Goal: Transaction & Acquisition: Purchase product/service

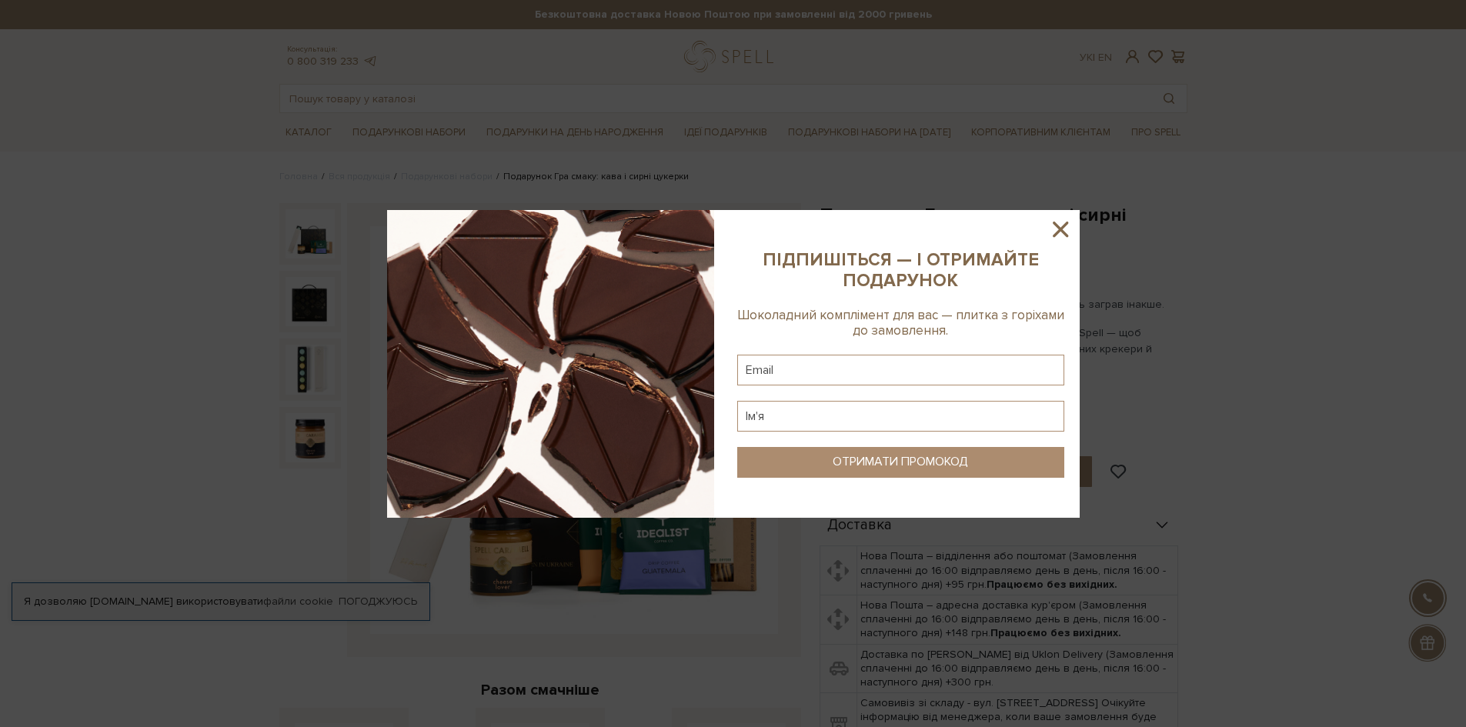
click at [1062, 225] on icon at bounding box center [1061, 229] width 26 height 26
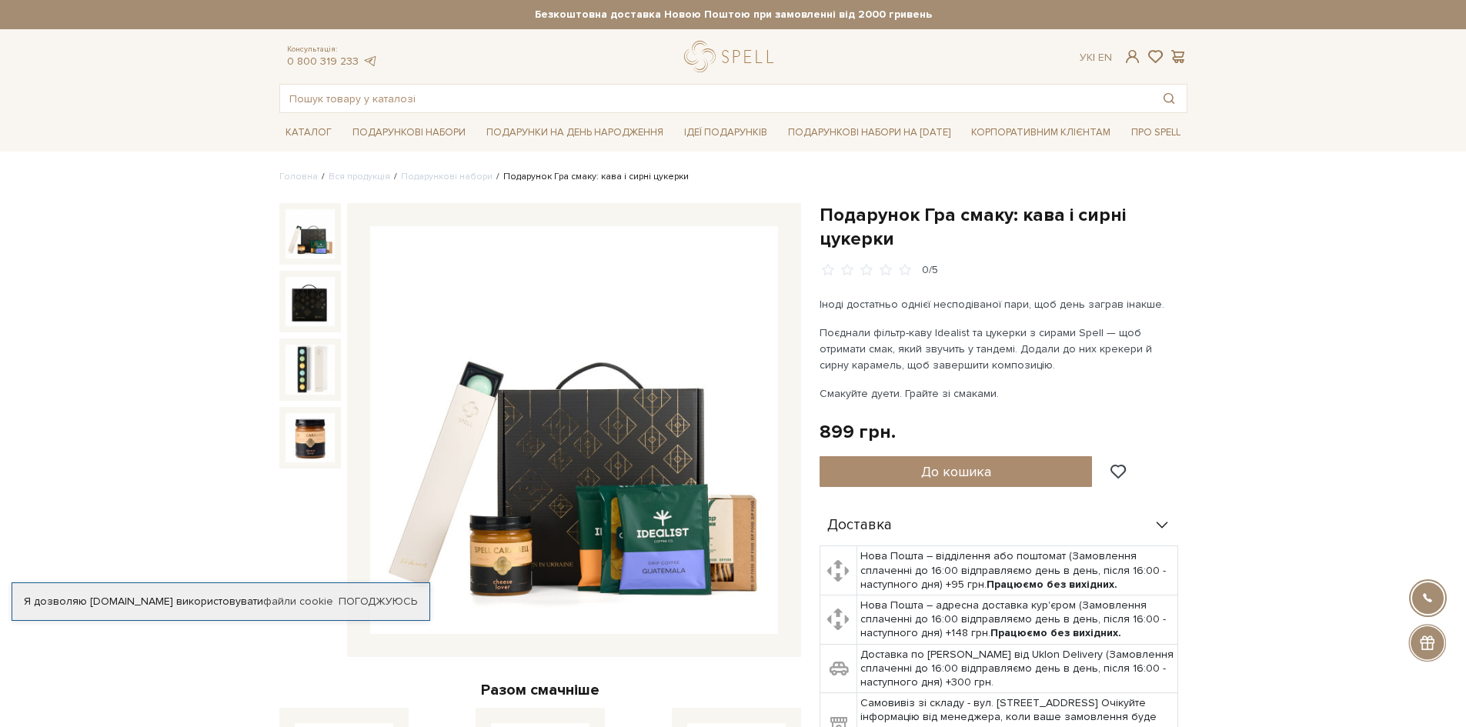
click at [292, 249] on img at bounding box center [310, 233] width 49 height 49
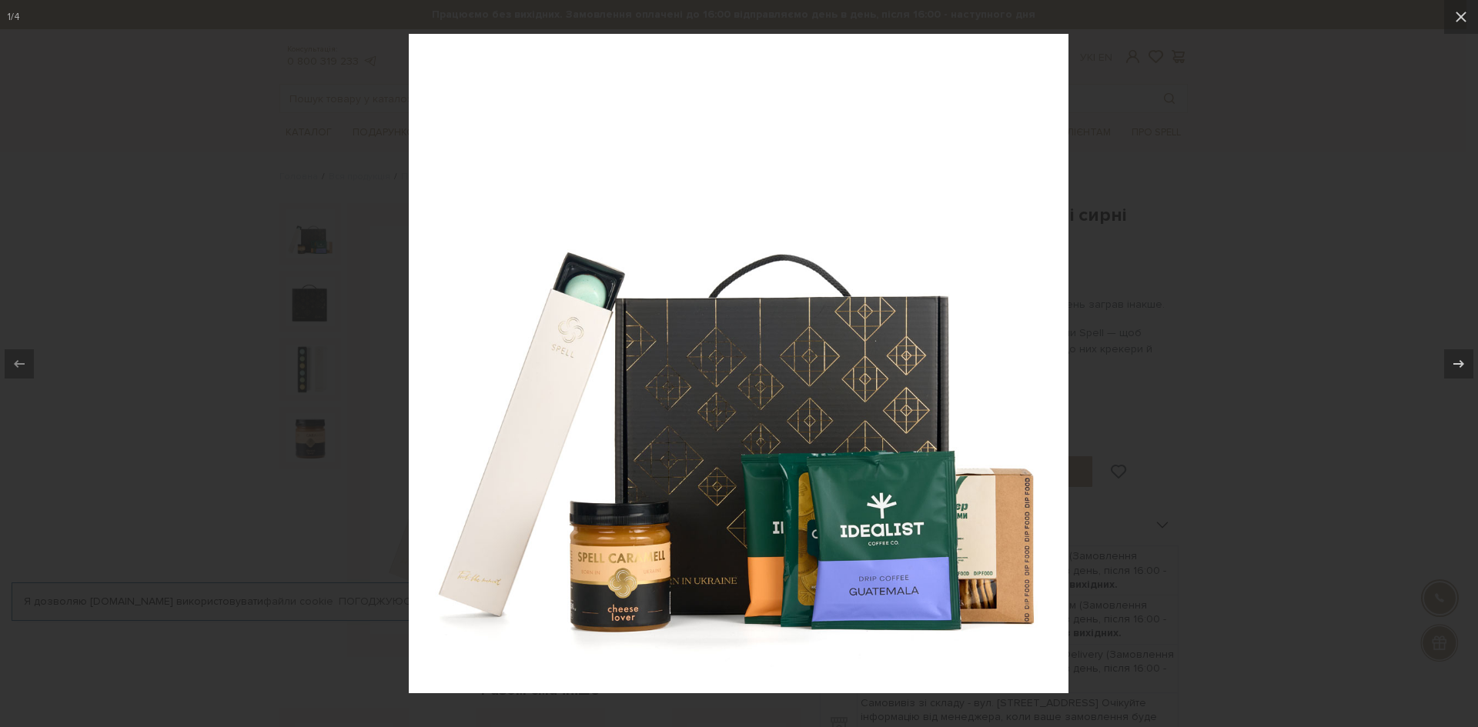
click at [1287, 389] on div at bounding box center [739, 363] width 1478 height 727
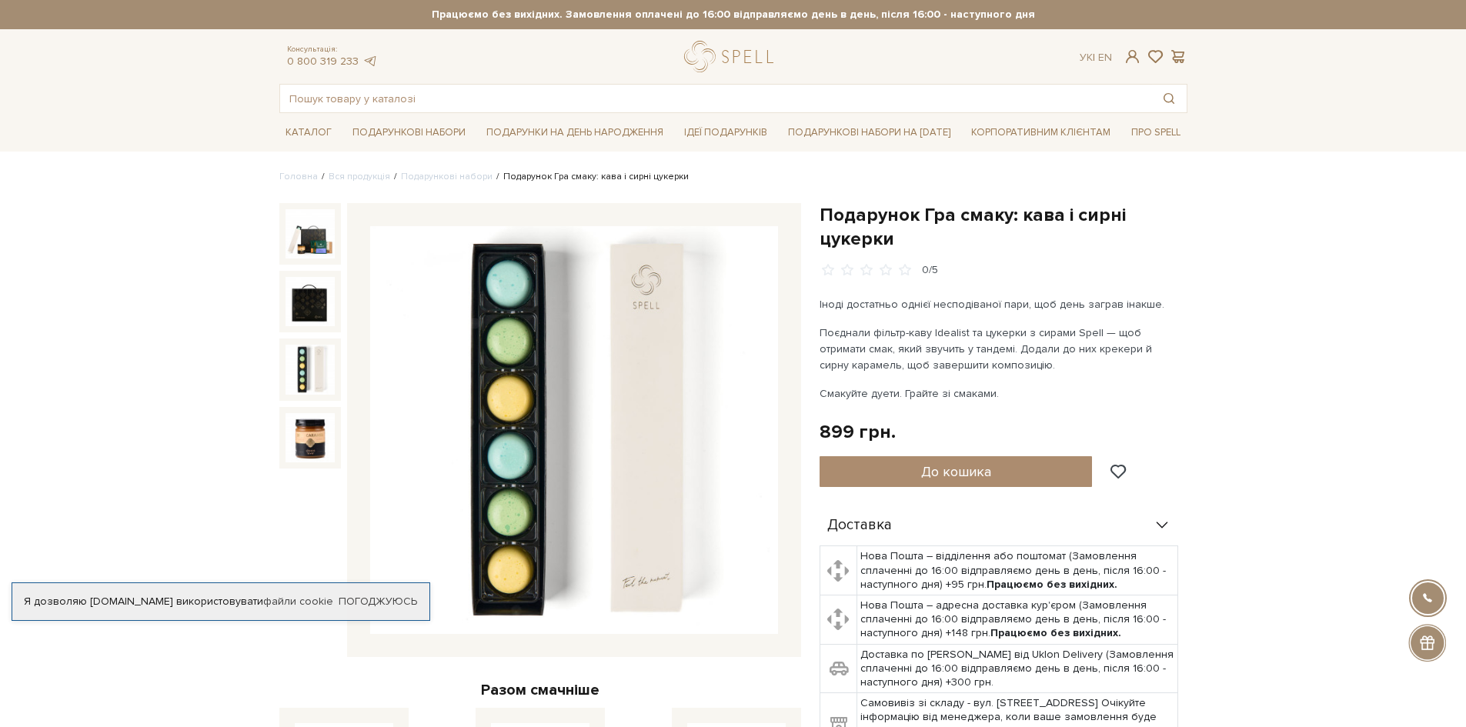
click at [304, 362] on img at bounding box center [310, 369] width 49 height 49
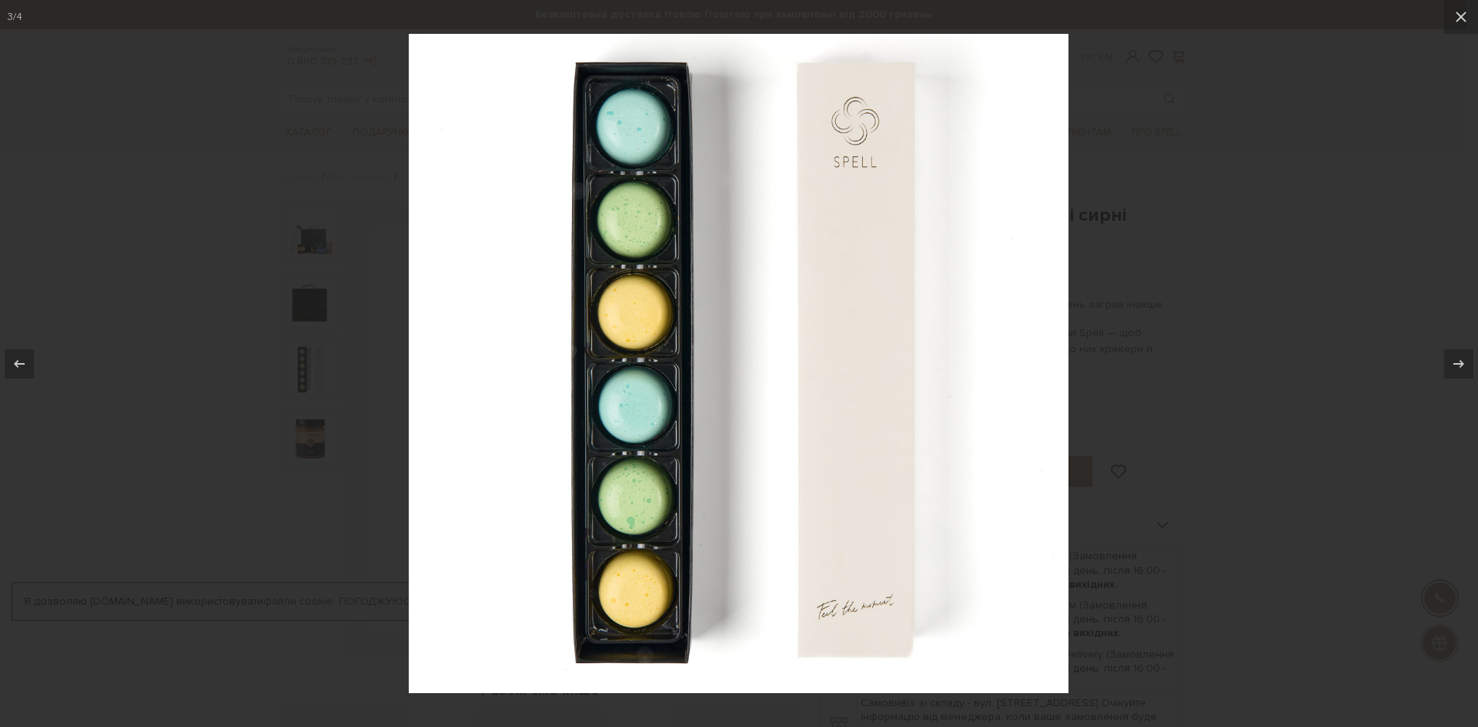
click at [1404, 339] on div at bounding box center [739, 363] width 1478 height 727
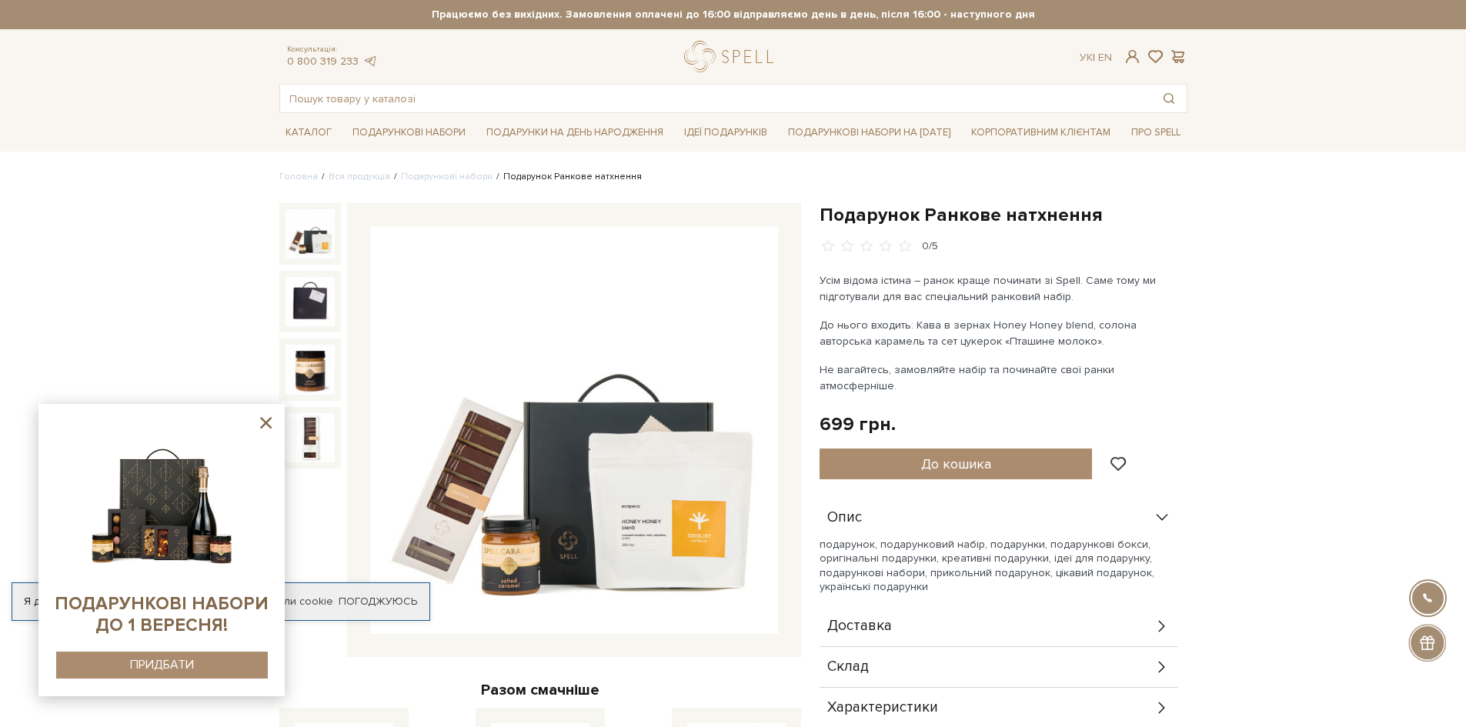
click at [301, 234] on img at bounding box center [310, 233] width 49 height 49
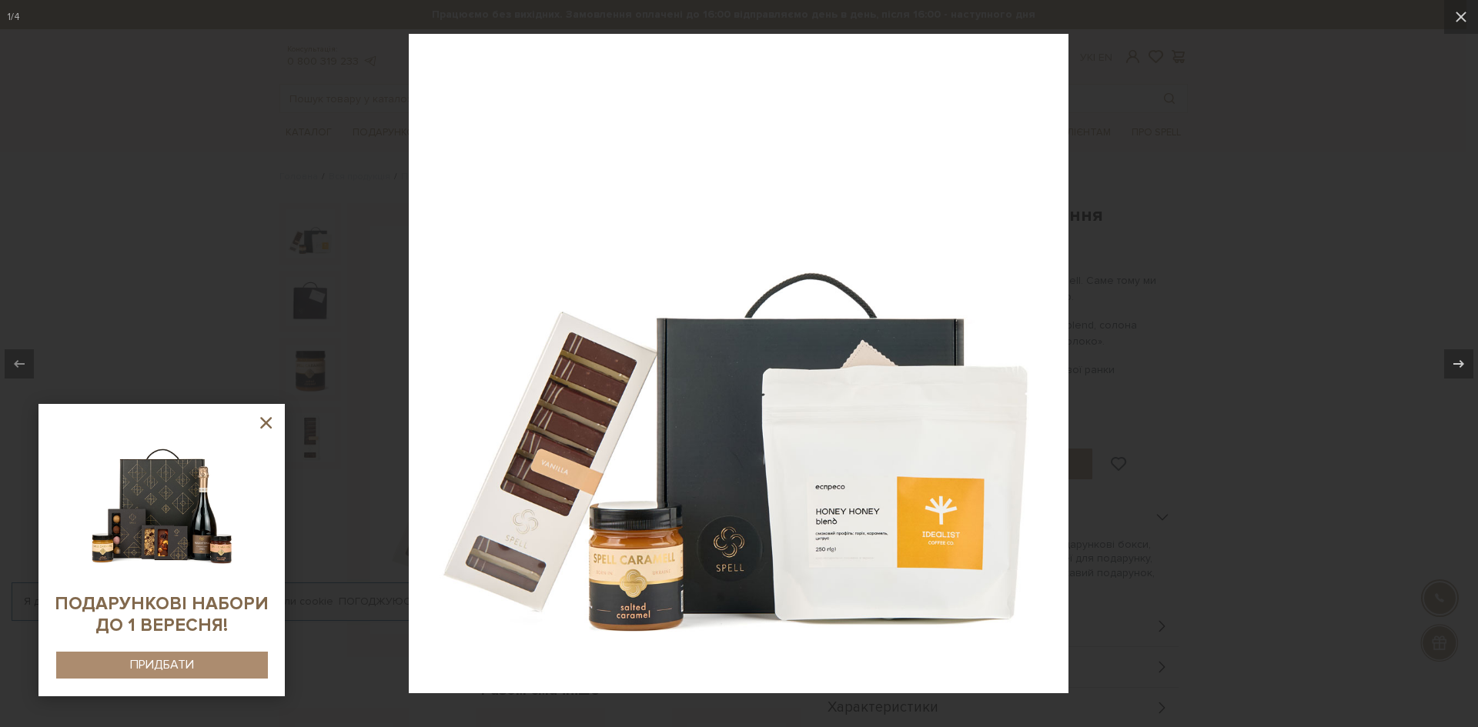
click at [1233, 203] on div at bounding box center [739, 363] width 1478 height 727
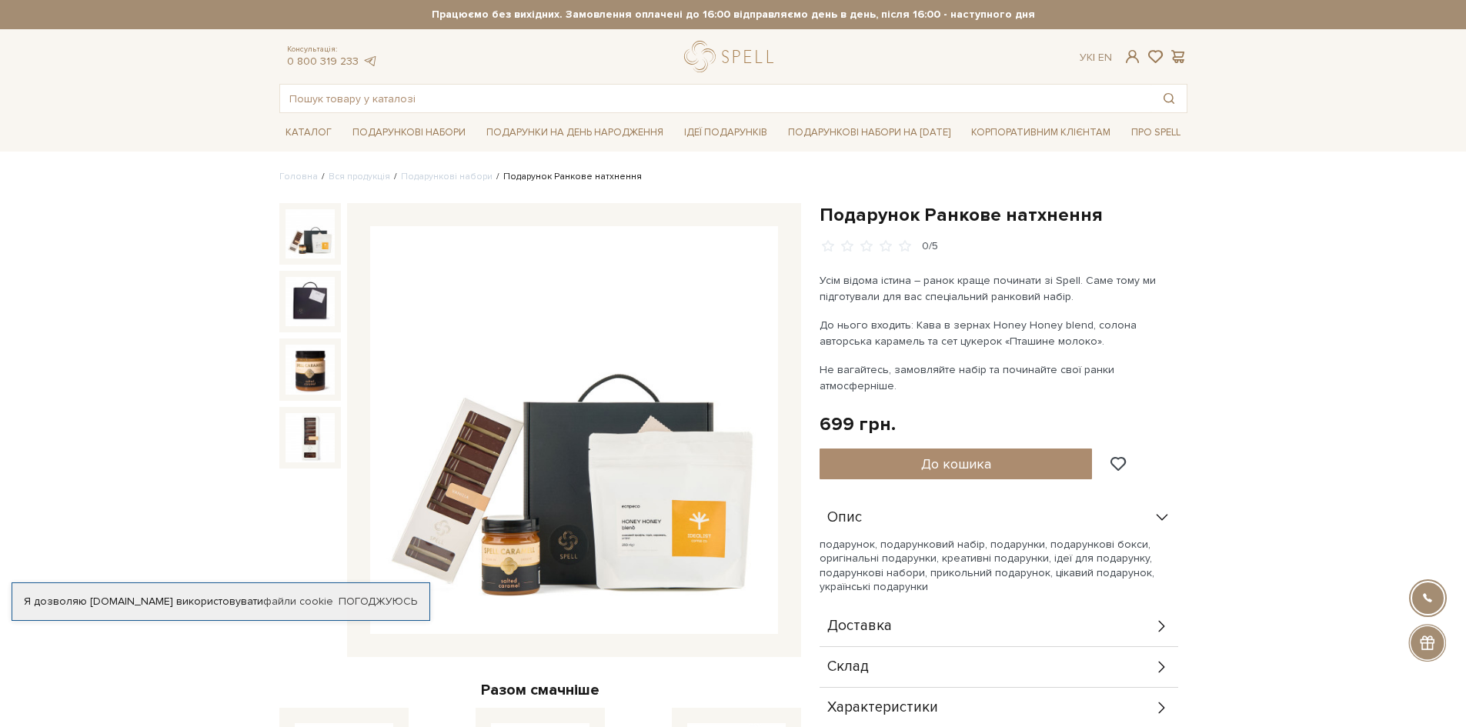
click at [315, 237] on img at bounding box center [310, 233] width 49 height 49
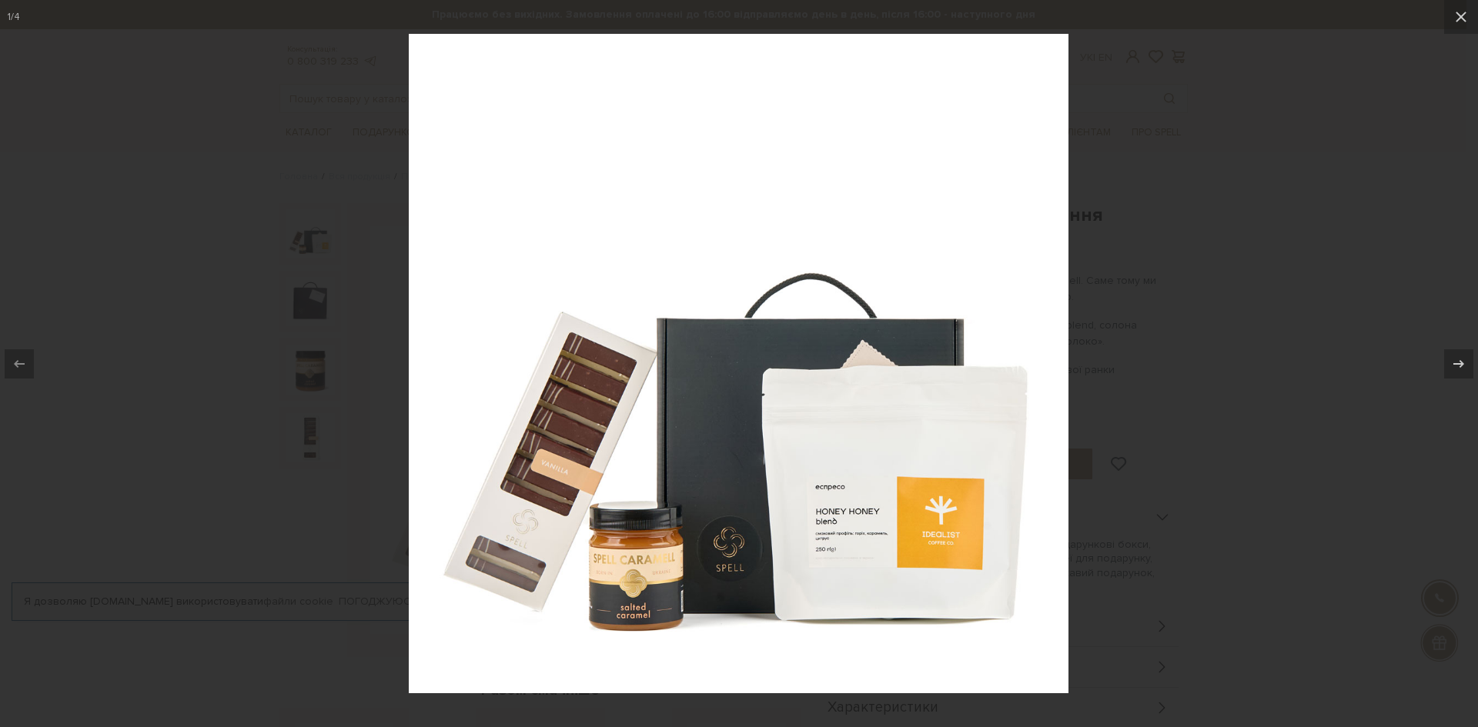
click at [1343, 355] on div at bounding box center [739, 363] width 1478 height 727
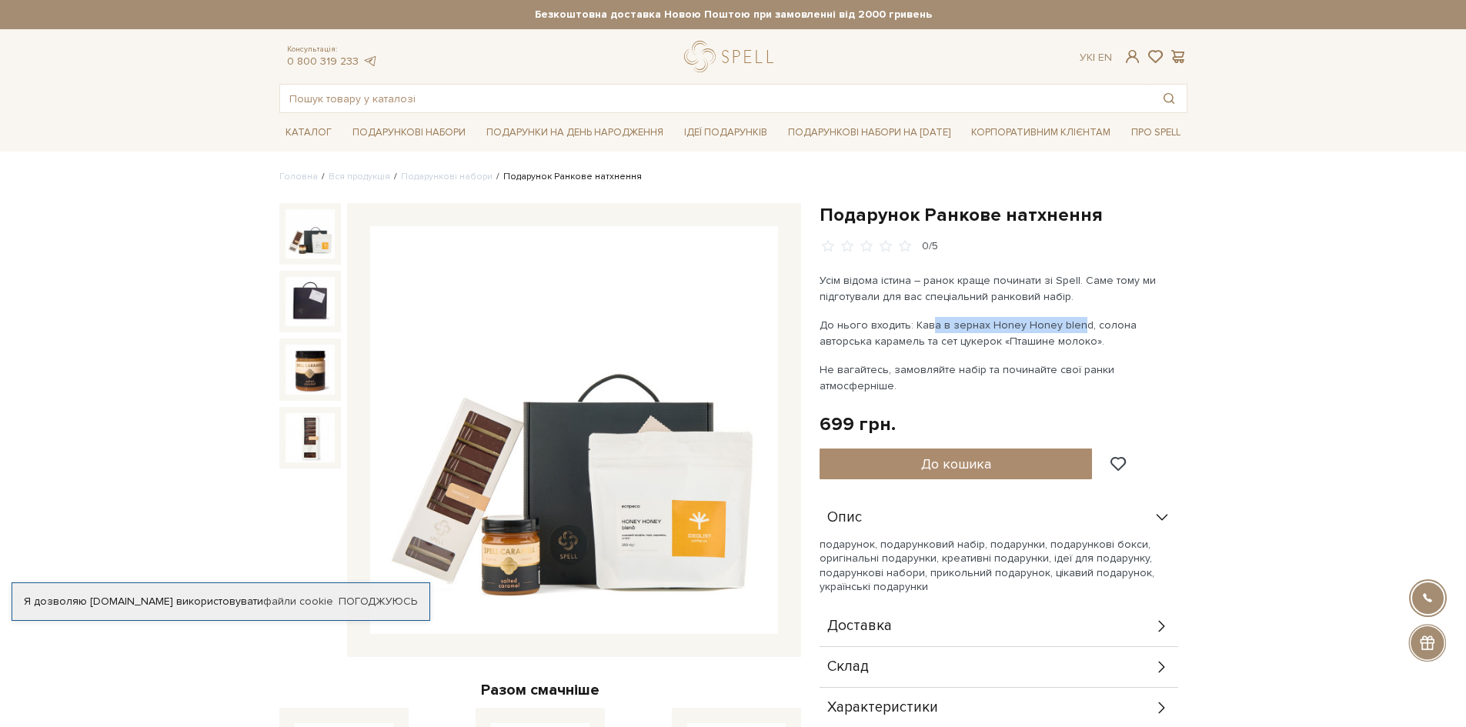
drag, startPoint x: 931, startPoint y: 324, endPoint x: 1072, endPoint y: 329, distance: 140.2
click at [1072, 329] on p "До нього входить: Кава в зернах Honey Honey blend, солона авторська карамель та…" at bounding box center [1000, 333] width 361 height 32
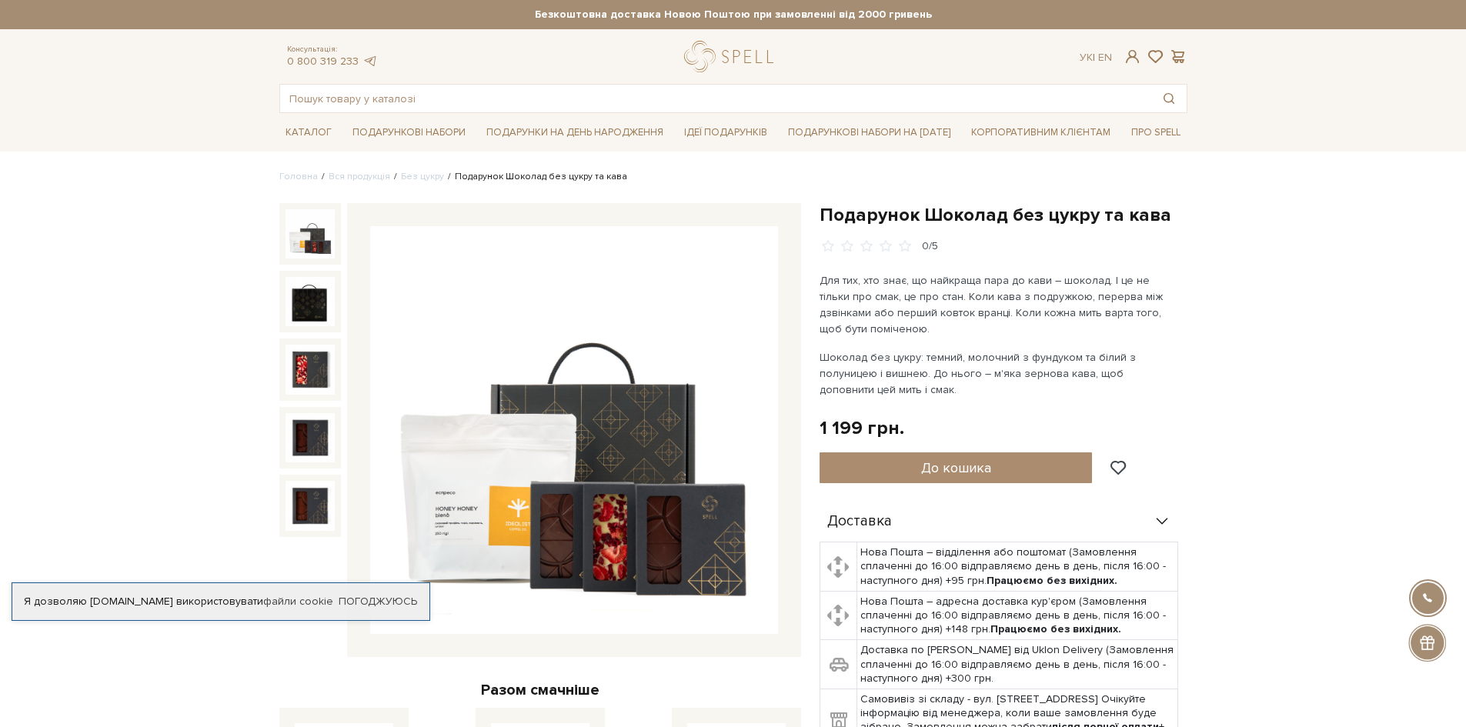
click at [301, 227] on img at bounding box center [310, 233] width 49 height 49
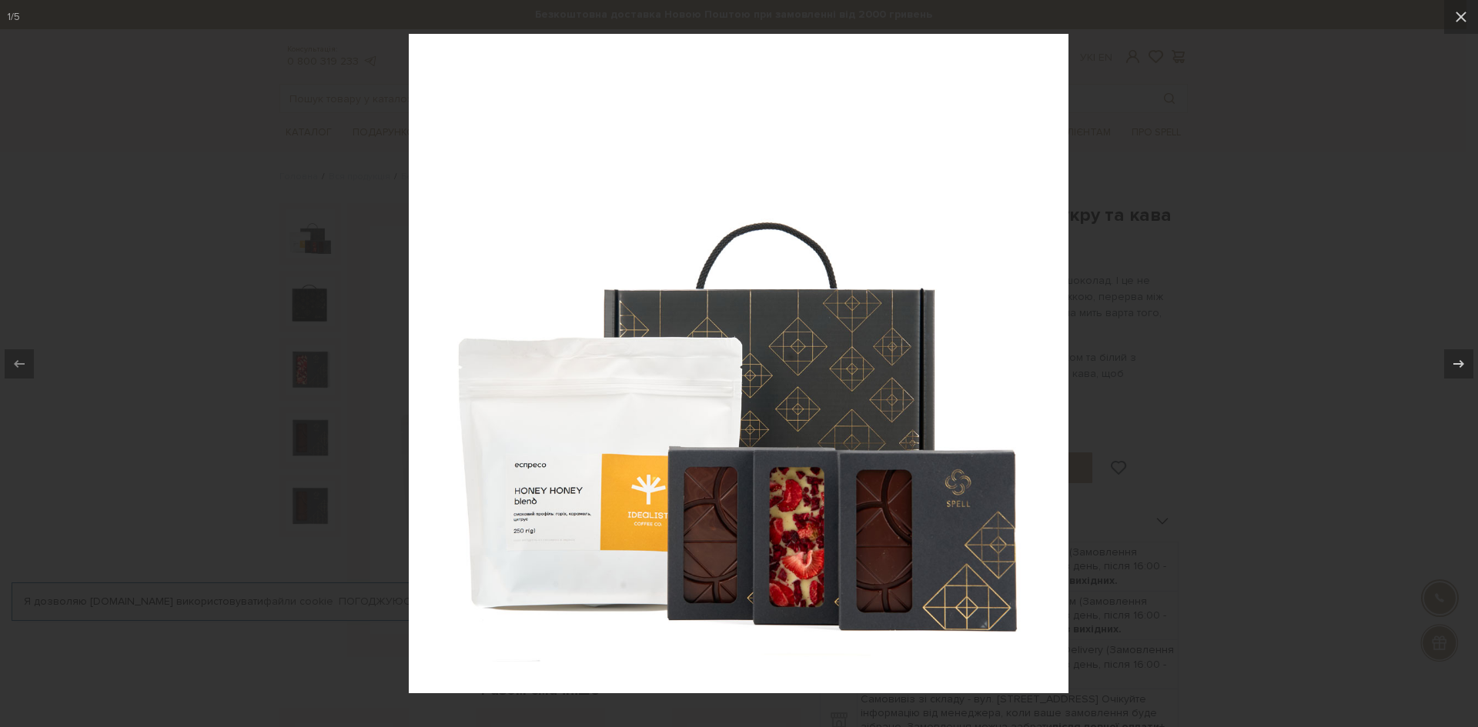
click at [1343, 418] on div at bounding box center [739, 363] width 1478 height 727
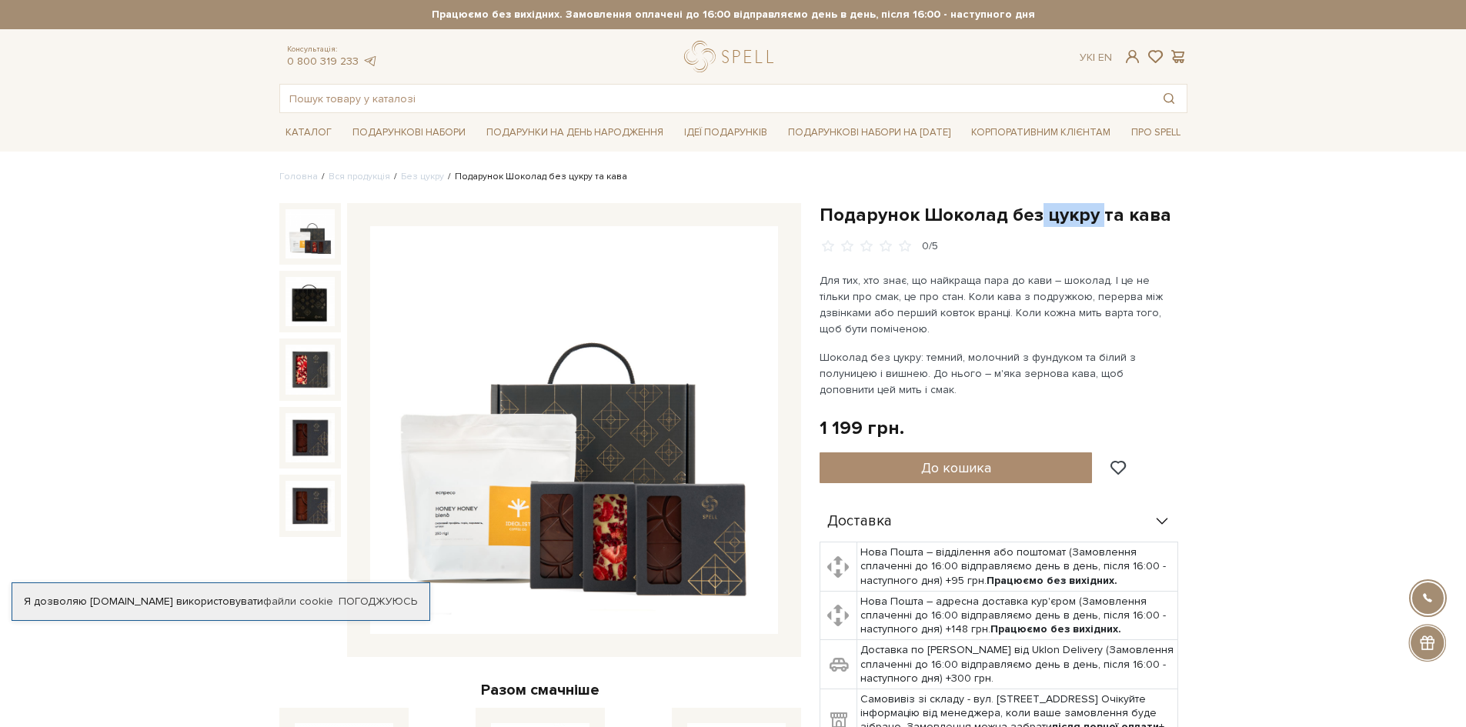
drag, startPoint x: 1032, startPoint y: 219, endPoint x: 1096, endPoint y: 209, distance: 64.7
click at [1096, 209] on h1 "Подарунок Шоколад без цукру та кава" at bounding box center [1004, 215] width 368 height 24
click at [1085, 344] on div "Для тих, хто знає, що найкраща пара до кави – шоколад. І це не тільки про смак,…" at bounding box center [1000, 335] width 361 height 125
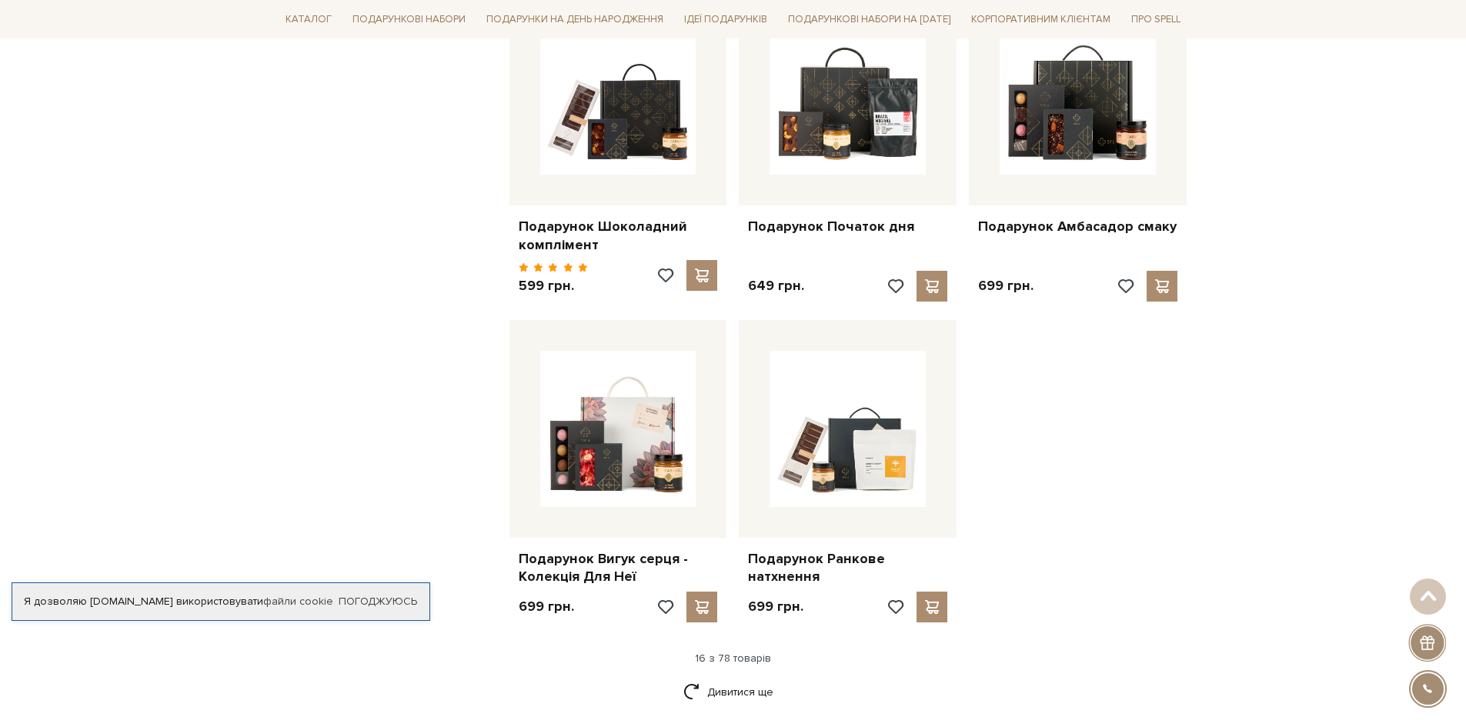
scroll to position [1617, 0]
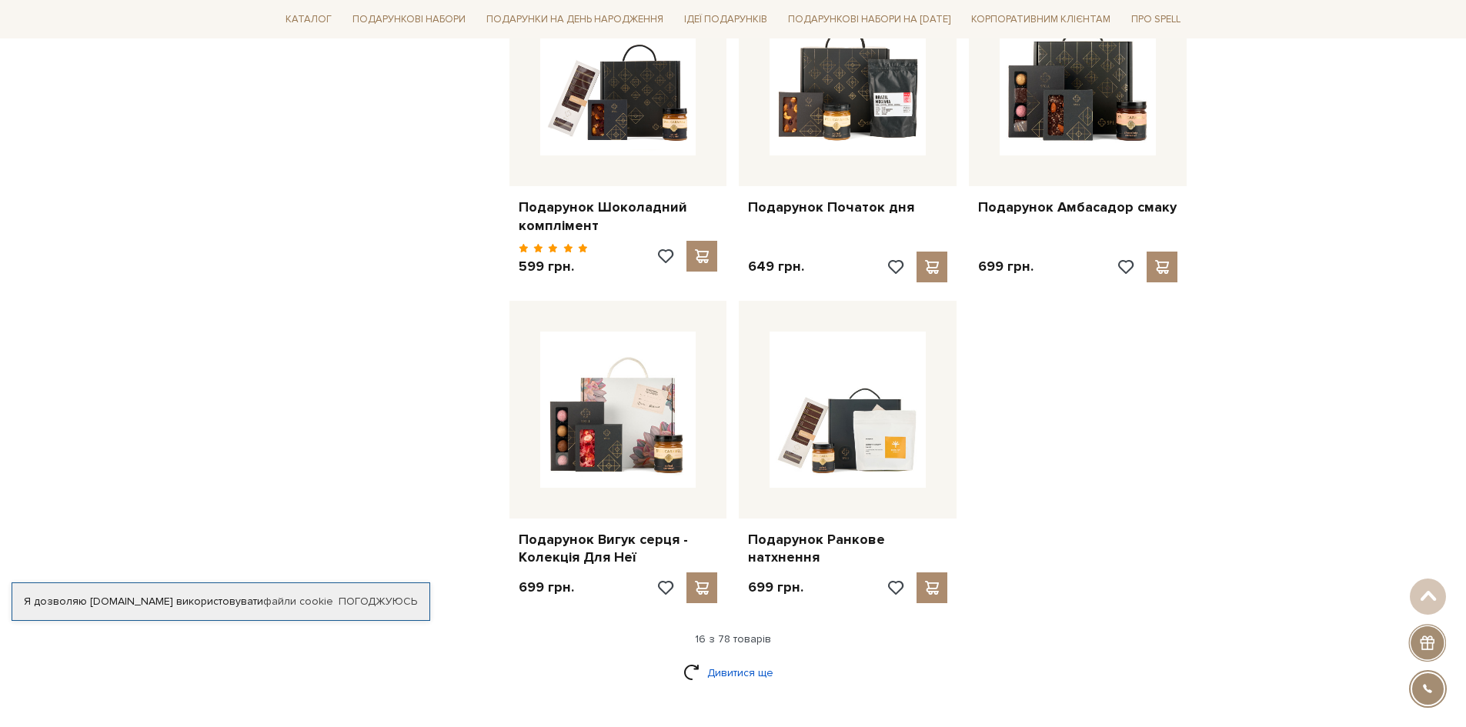
click at [727, 669] on link "Дивитися ще" at bounding box center [734, 673] width 100 height 27
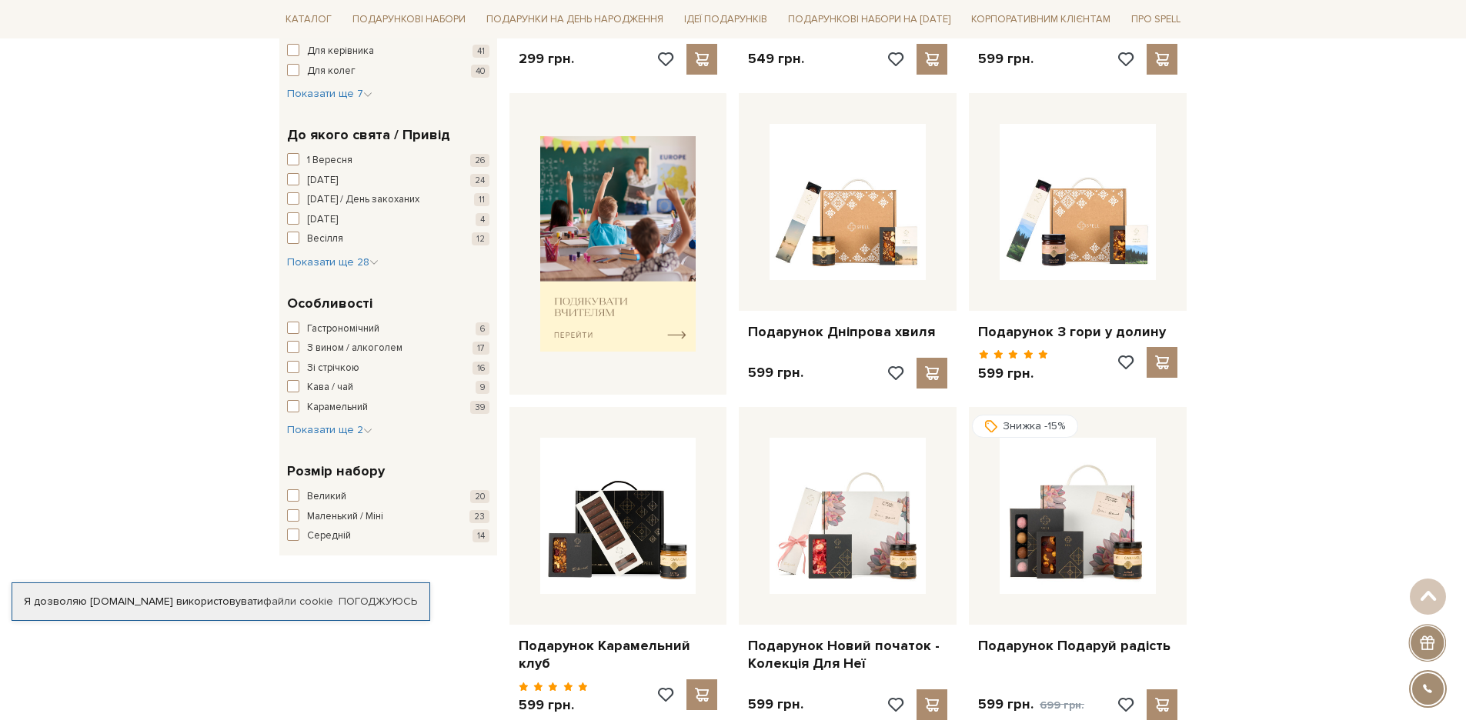
scroll to position [539, 0]
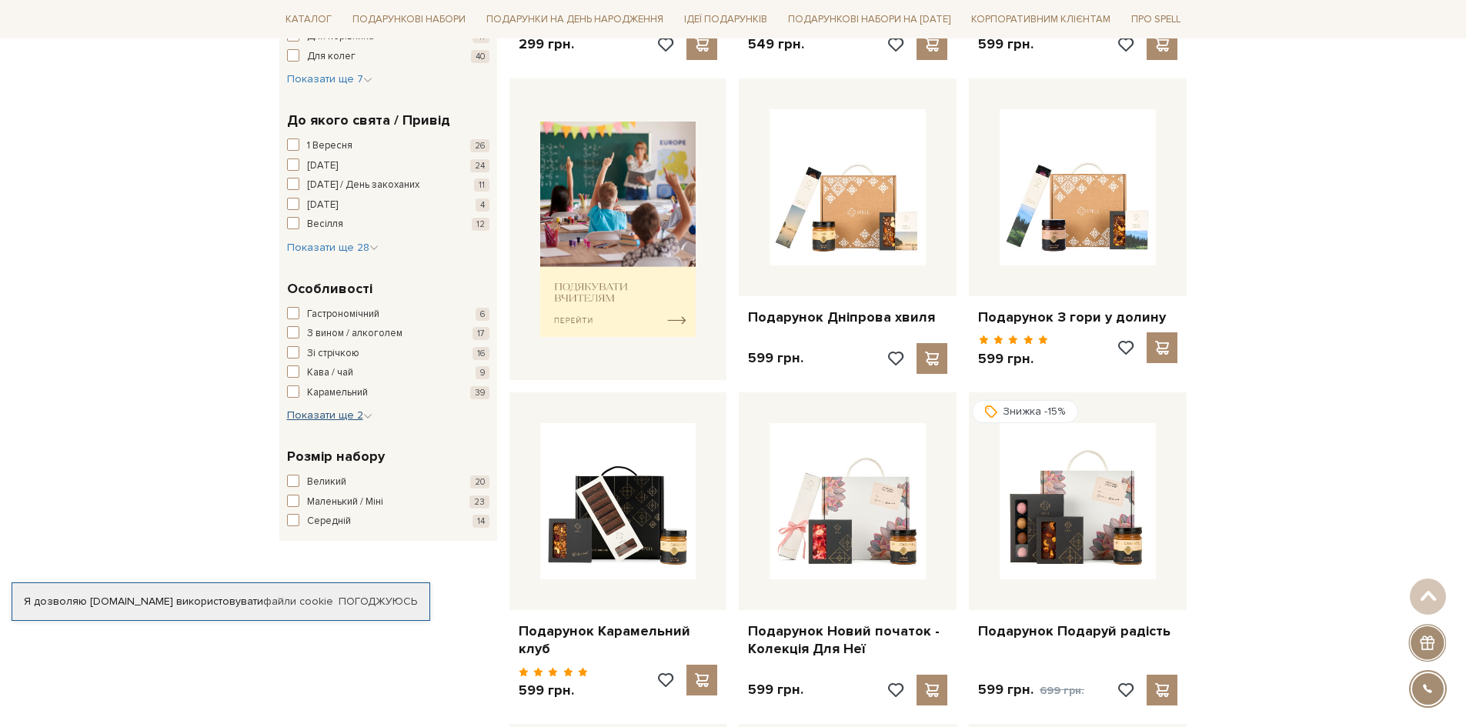
click at [366, 416] on icon "button" at bounding box center [367, 416] width 9 height 9
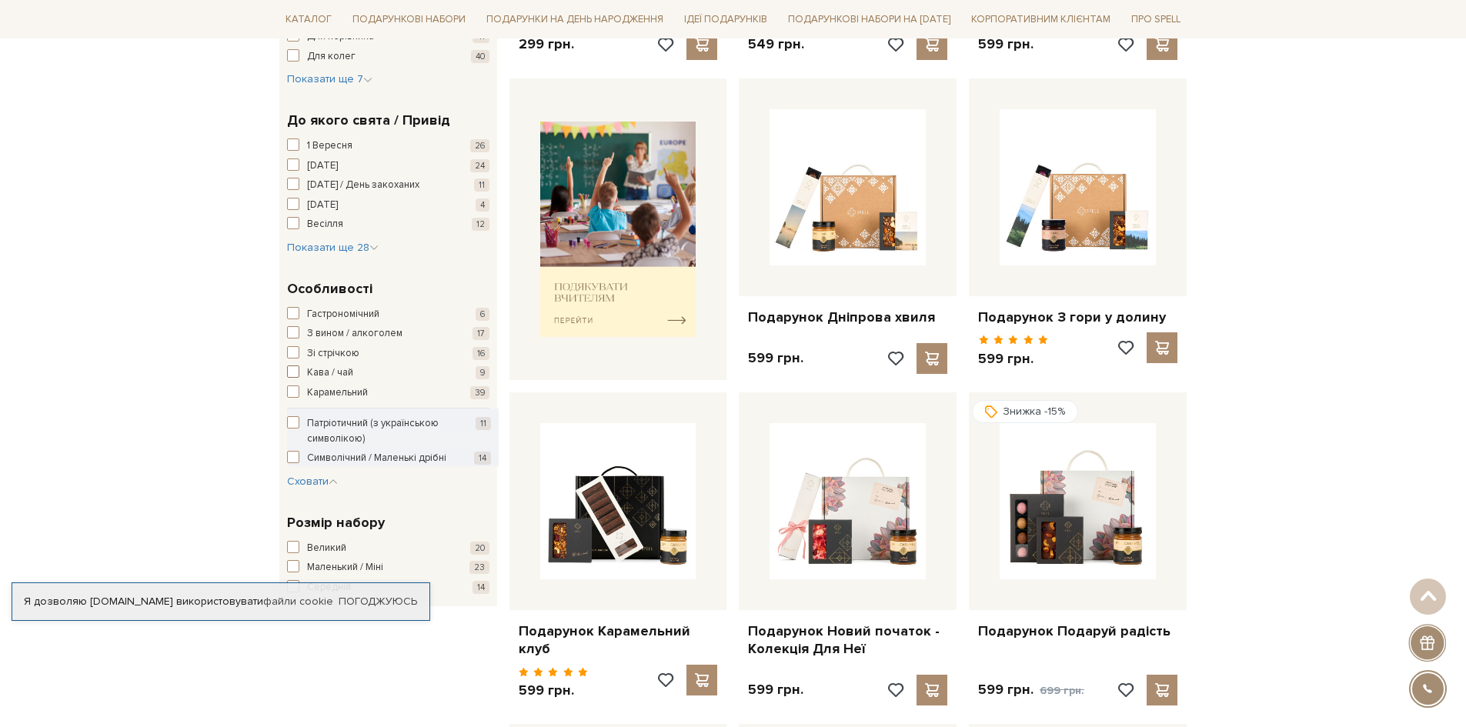
click at [293, 370] on span "button" at bounding box center [293, 372] width 12 height 12
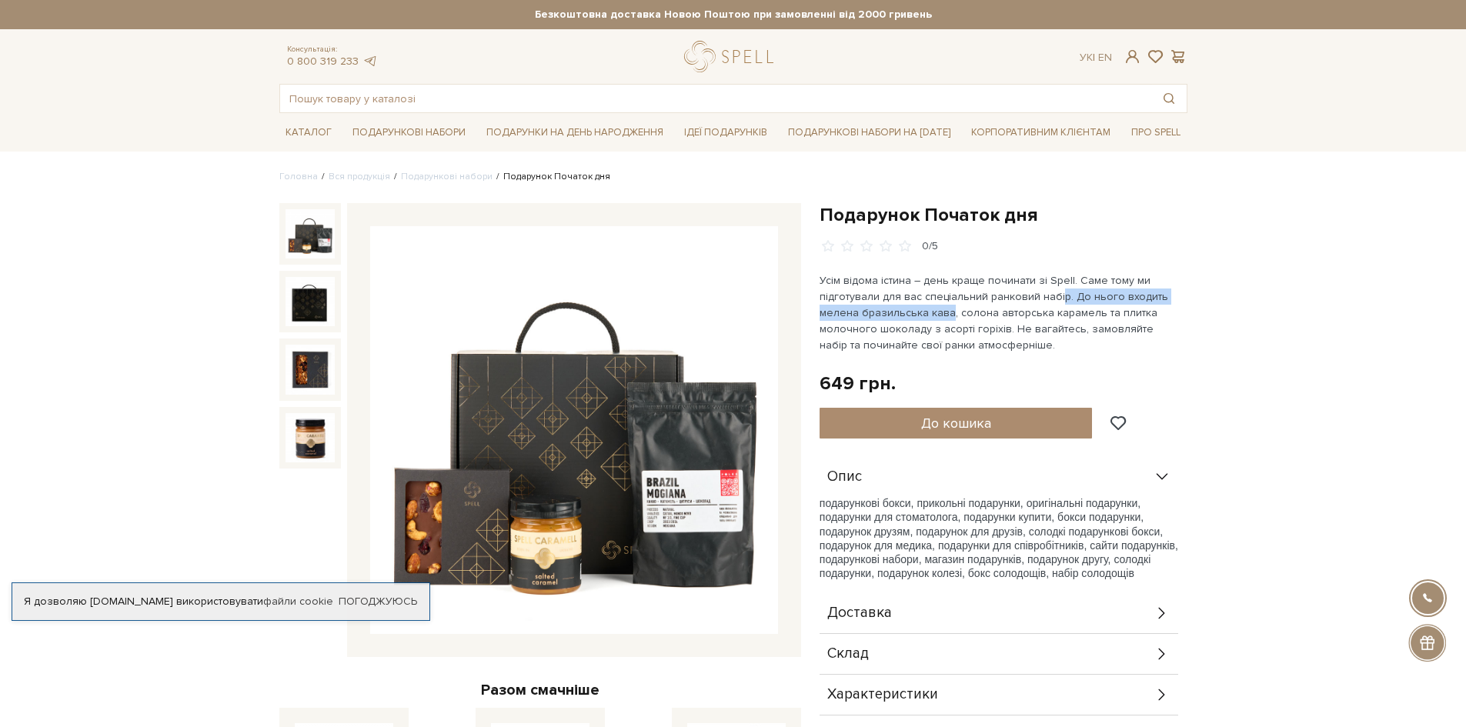
drag, startPoint x: 948, startPoint y: 313, endPoint x: 1058, endPoint y: 297, distance: 111.2
click at [1058, 297] on p "Усім відома істина – день краще починати зі Spell. Саме тому ми підготували для…" at bounding box center [1000, 313] width 361 height 81
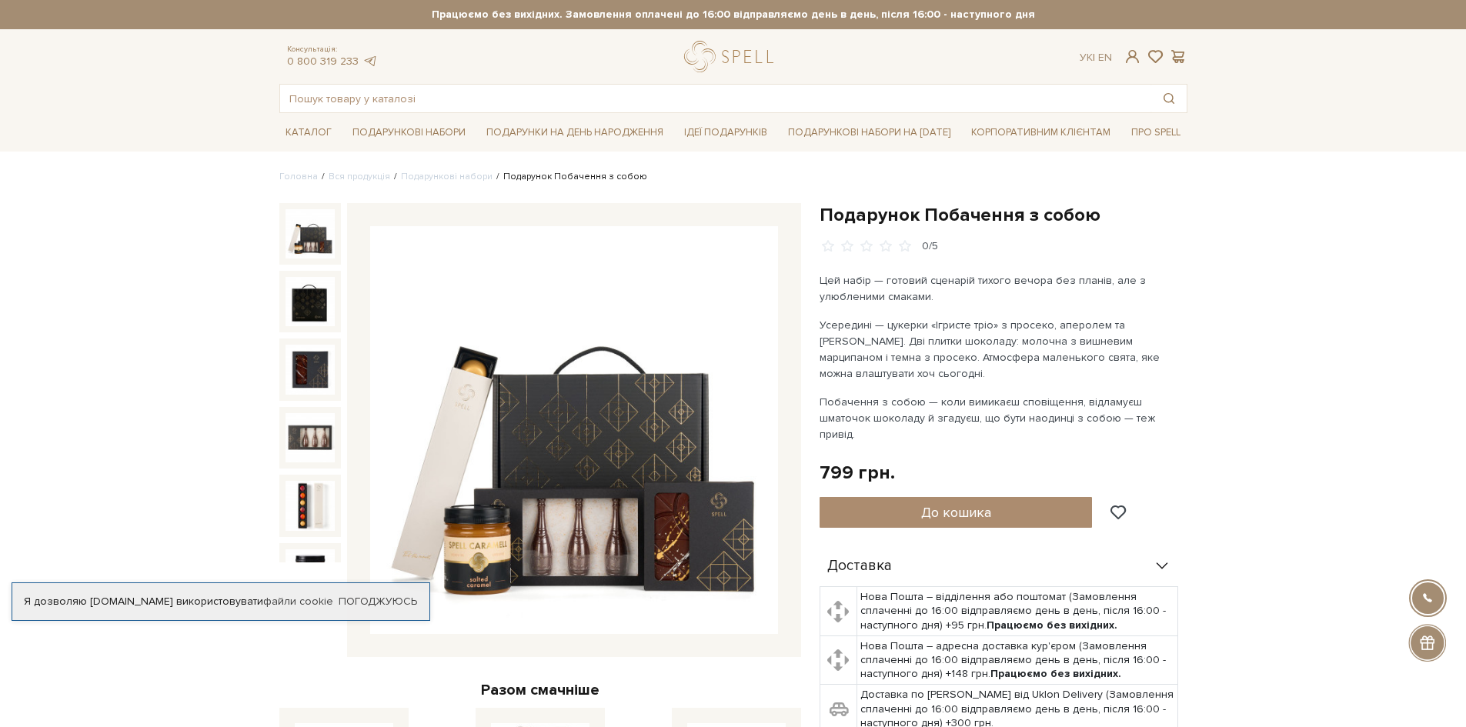
click at [590, 520] on img at bounding box center [574, 430] width 408 height 408
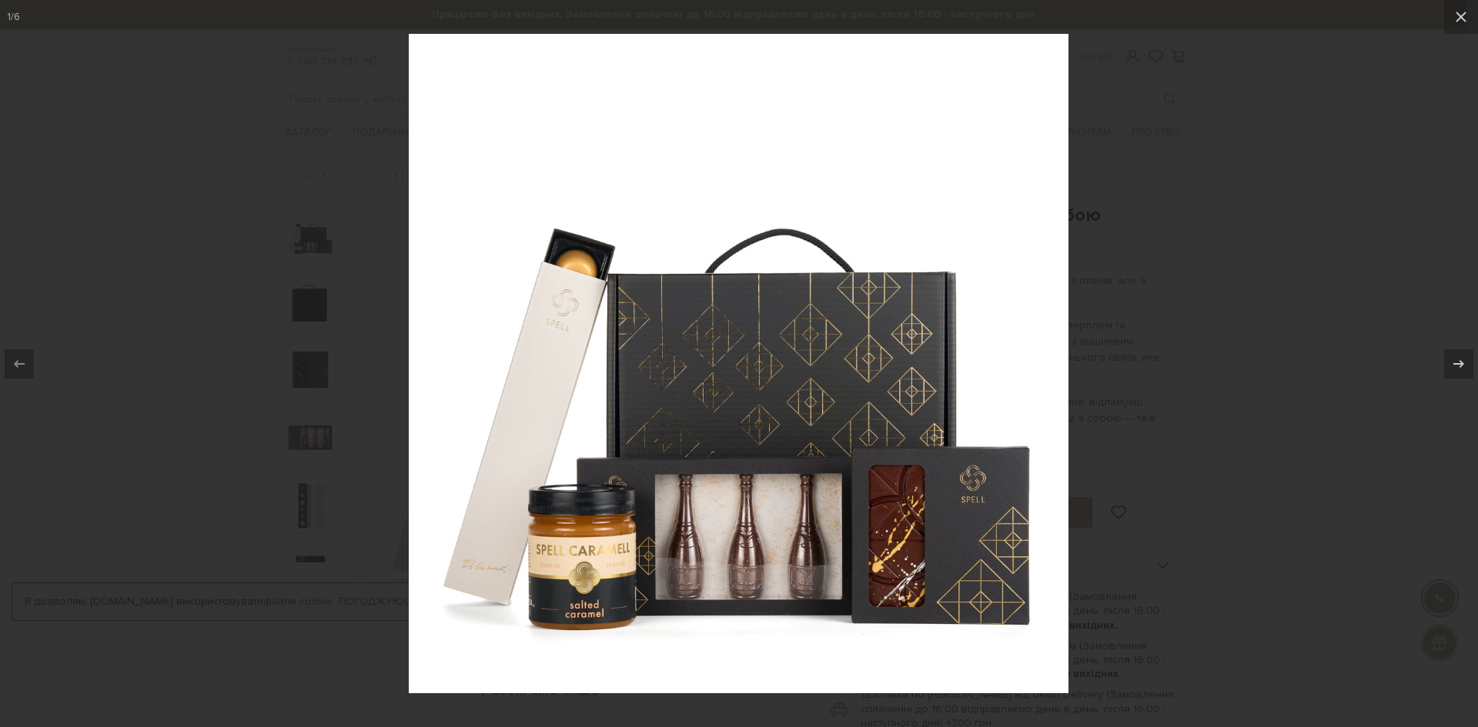
click at [1260, 476] on div at bounding box center [739, 363] width 1478 height 727
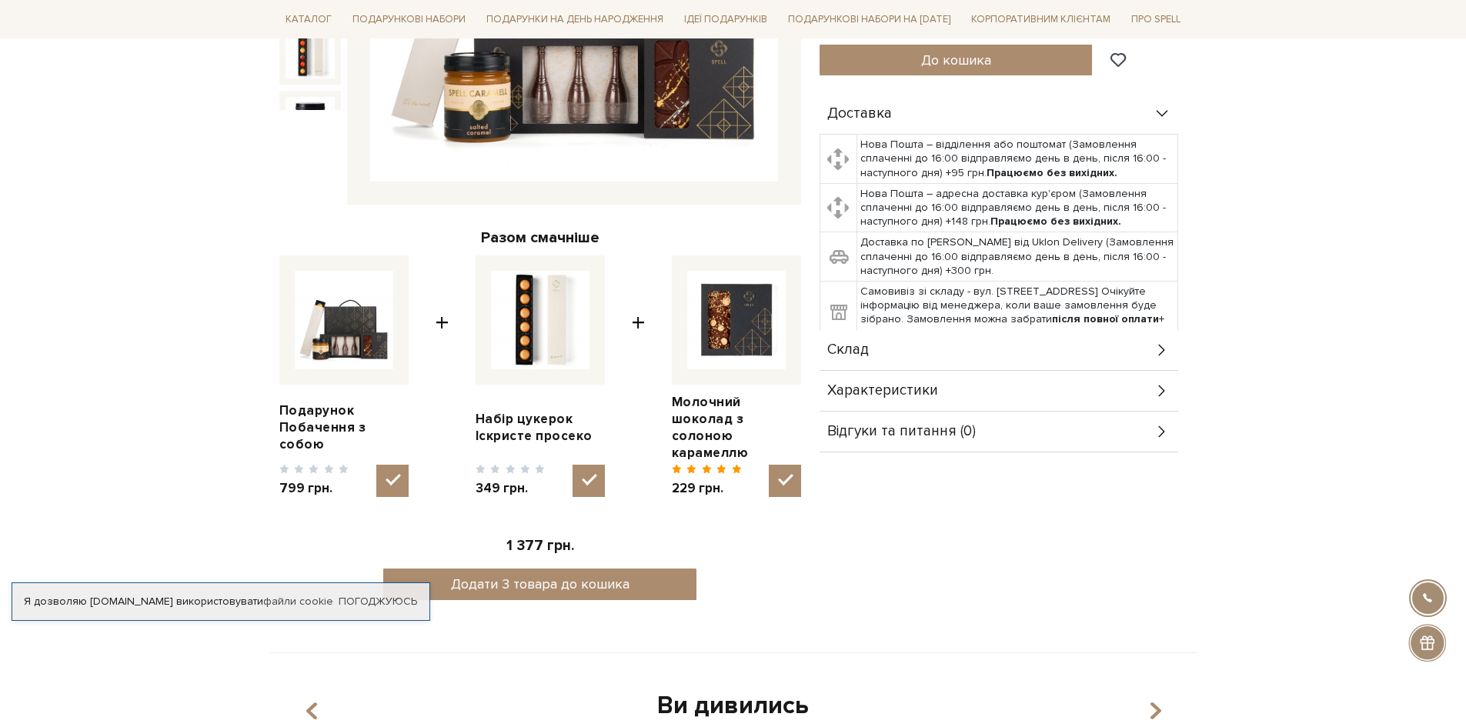
scroll to position [462, 0]
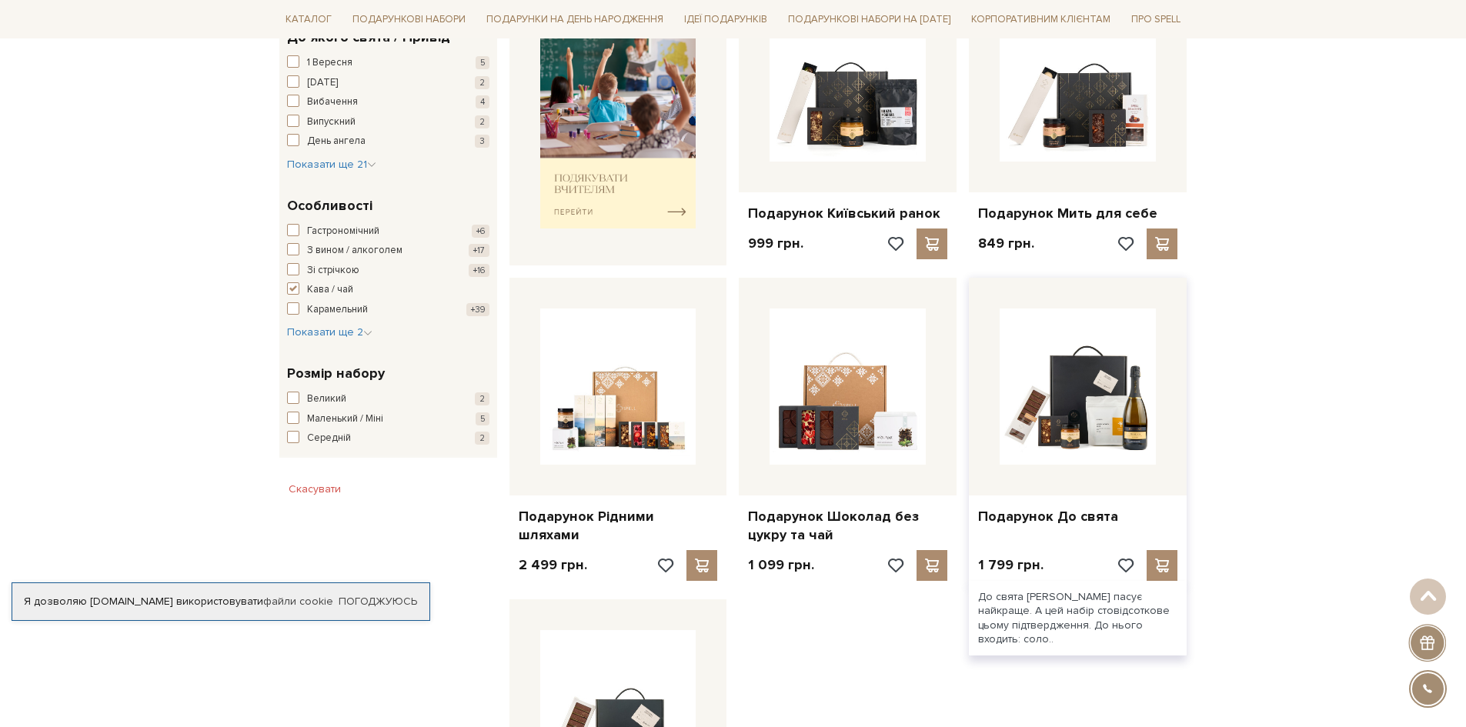
scroll to position [616, 0]
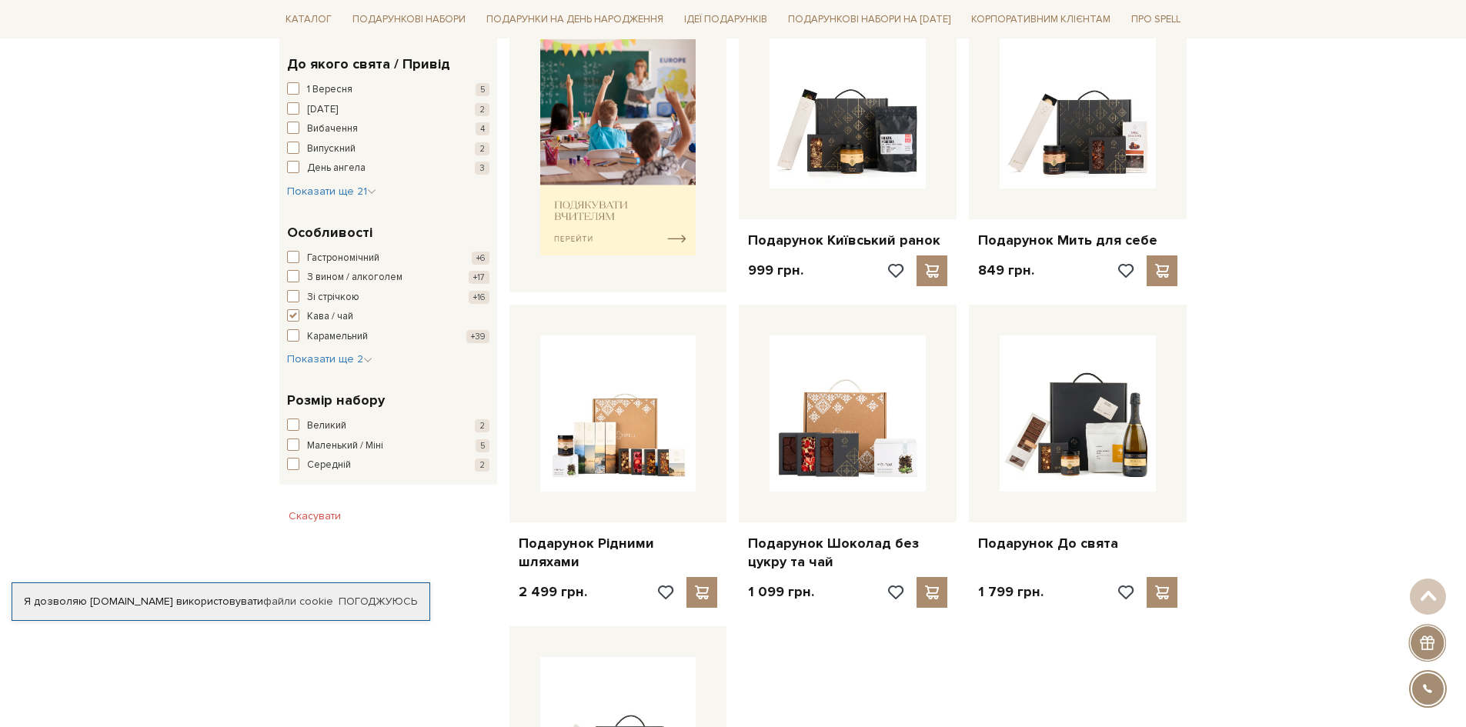
click at [1399, 313] on div "Головна Вся продукція Подарункові набори Подарункові набори з кавою / чаем Пода…" at bounding box center [733, 499] width 1466 height 1891
click at [1386, 376] on div "Головна Вся продукція Подарункові набори Подарункові набори з кавою / чаем Пода…" at bounding box center [733, 499] width 1466 height 1891
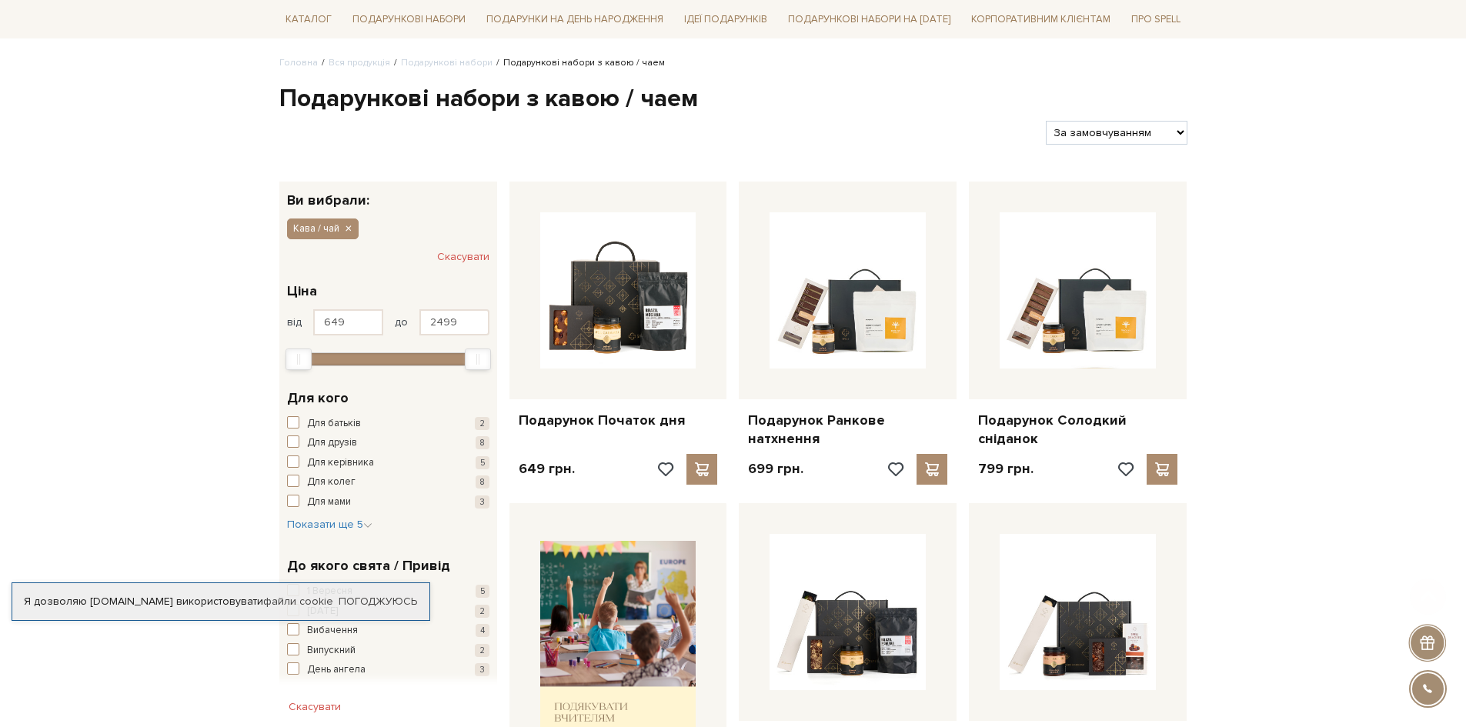
scroll to position [154, 0]
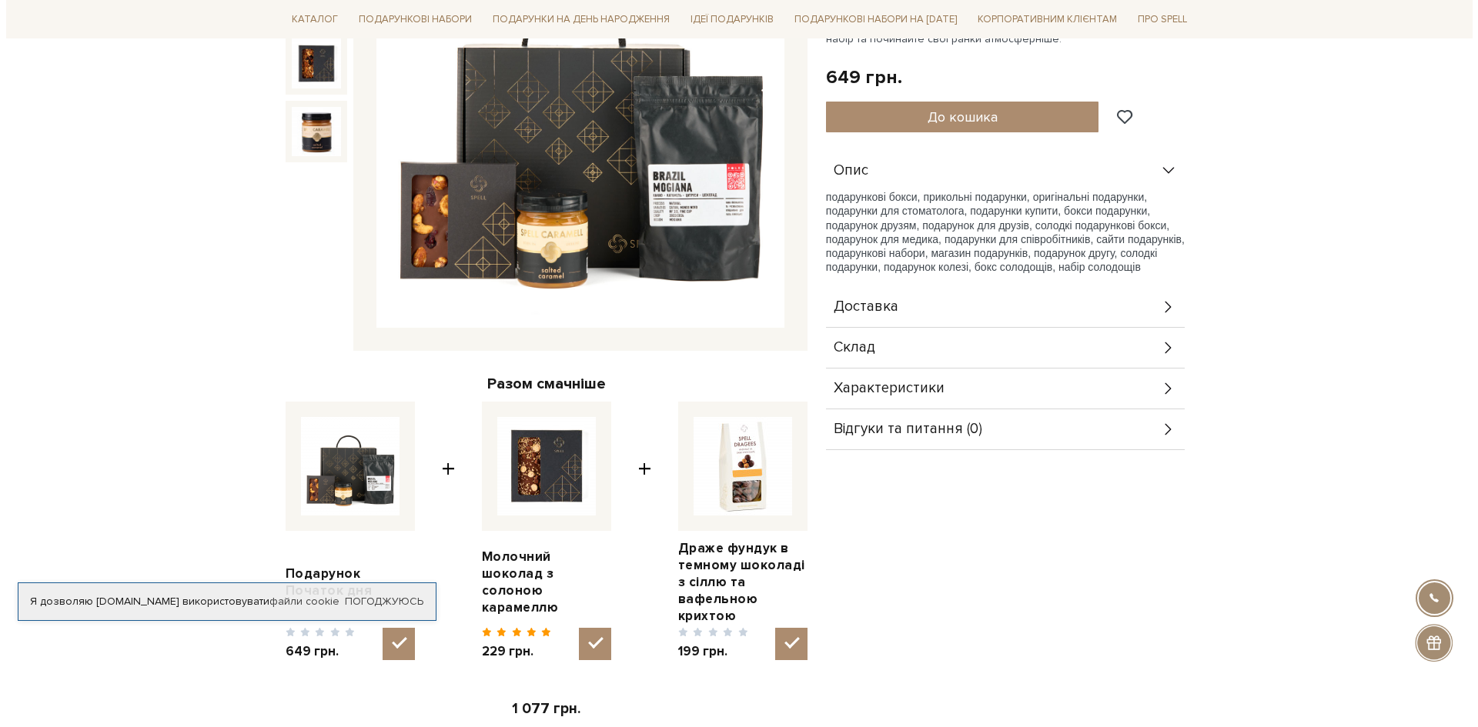
scroll to position [308, 0]
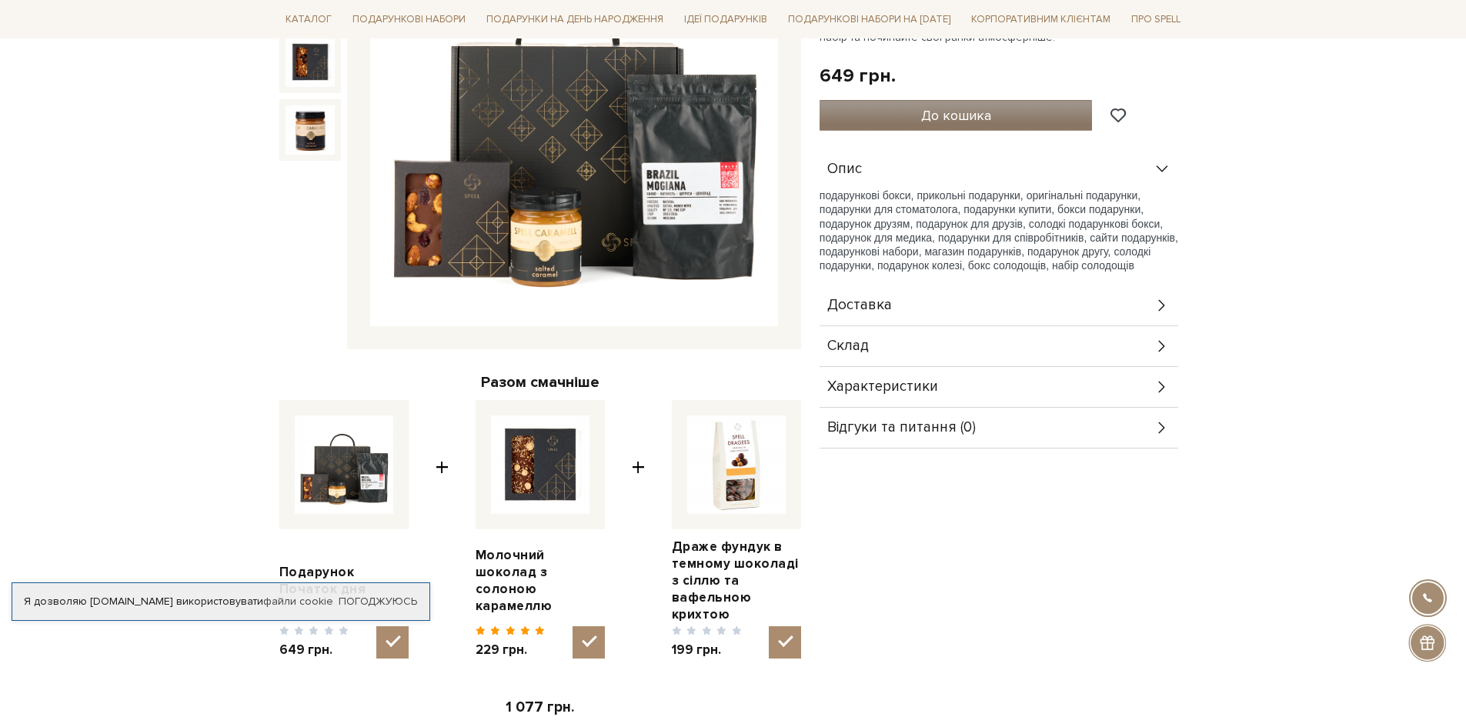
click at [998, 115] on button "До кошика" at bounding box center [956, 115] width 273 height 31
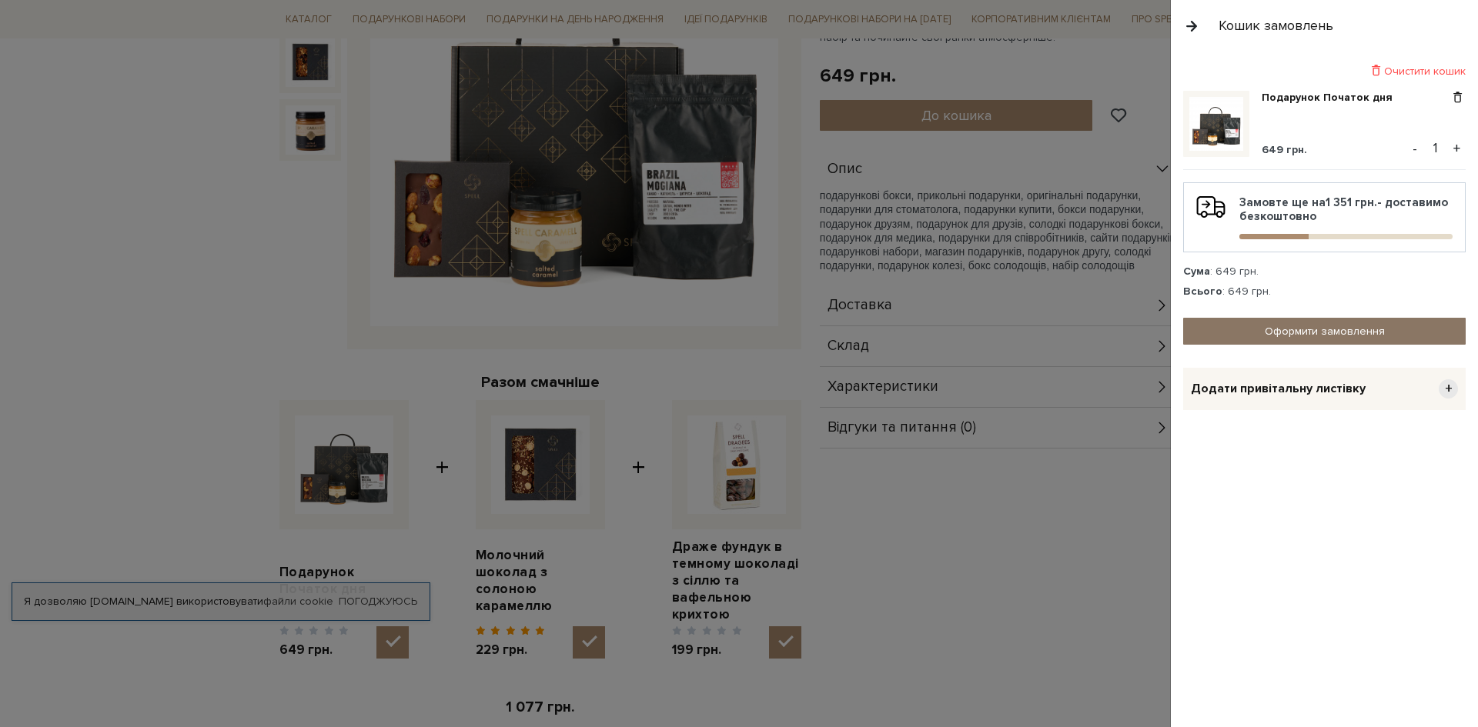
click at [1319, 339] on link "Оформити замовлення" at bounding box center [1324, 331] width 283 height 27
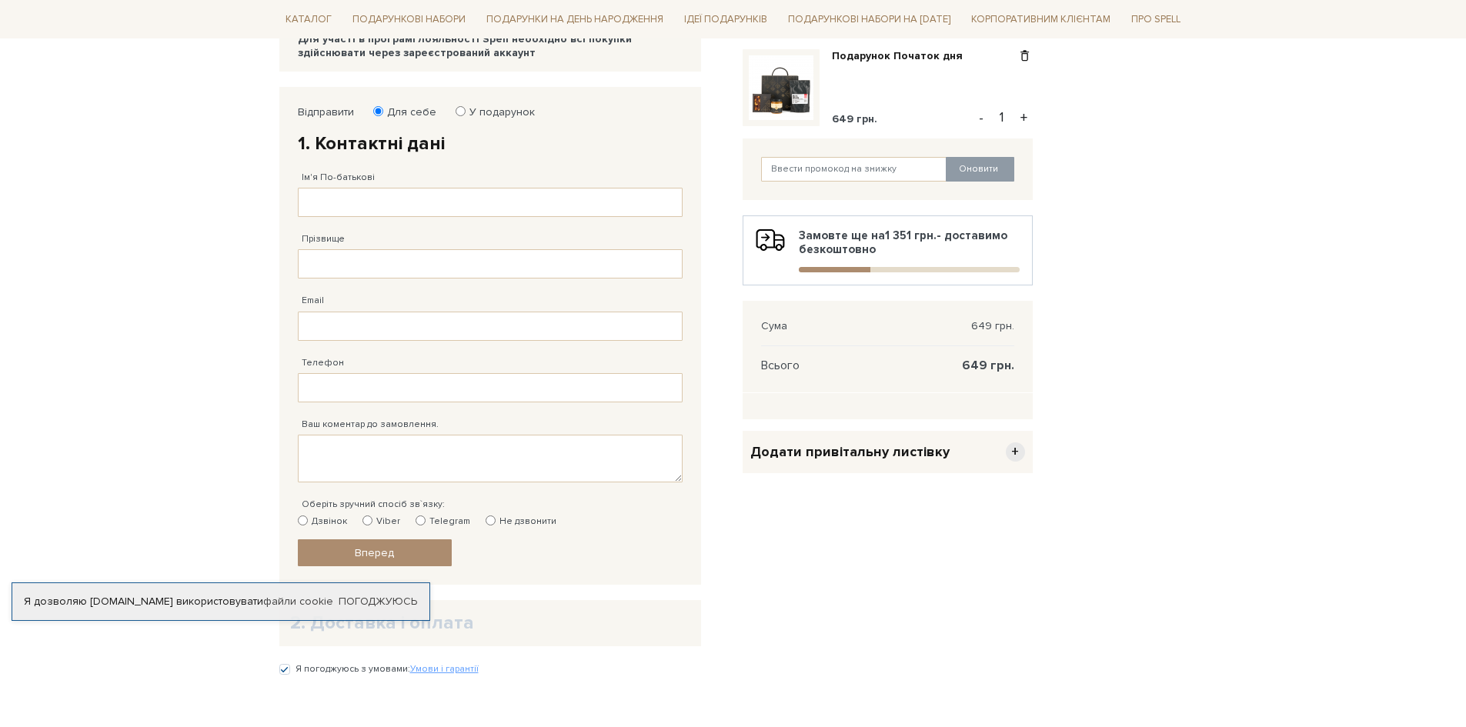
scroll to position [231, 0]
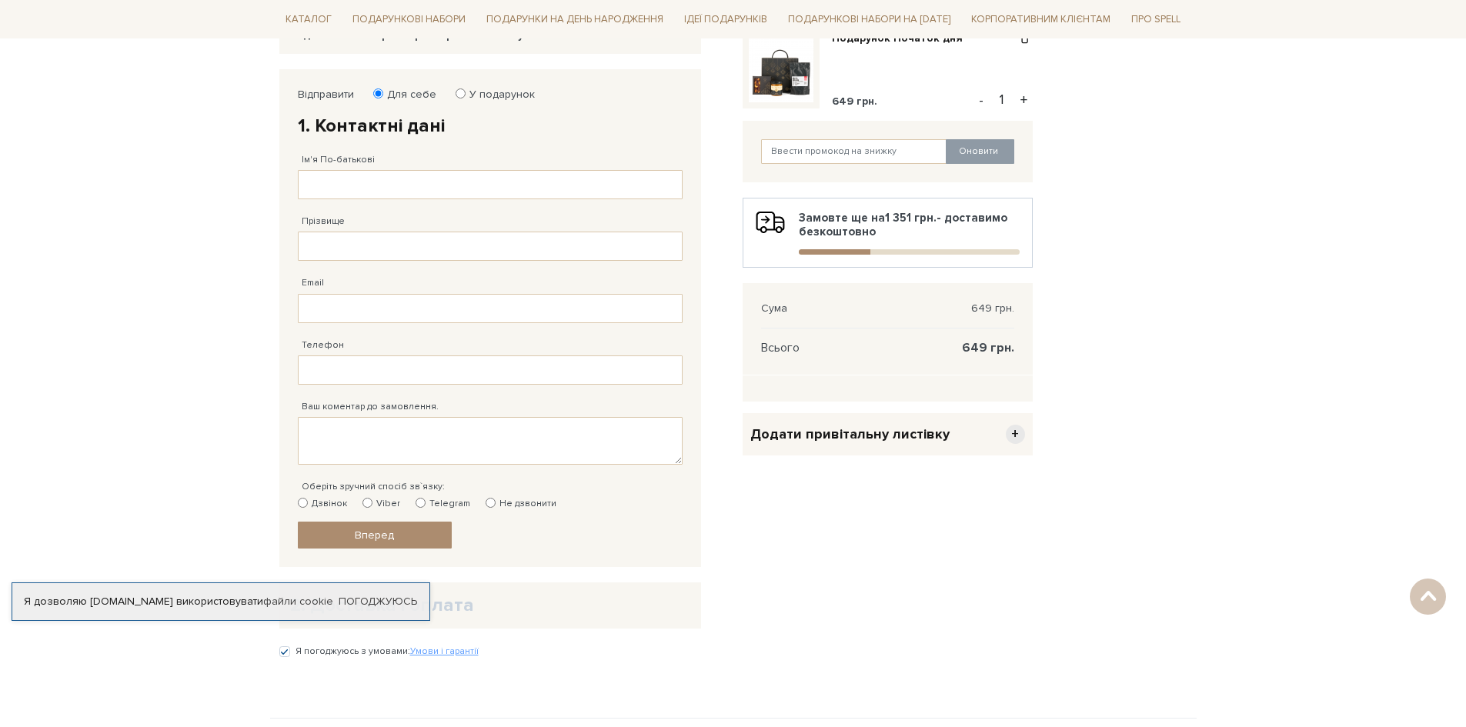
click at [1012, 436] on span "+" at bounding box center [1015, 434] width 19 height 19
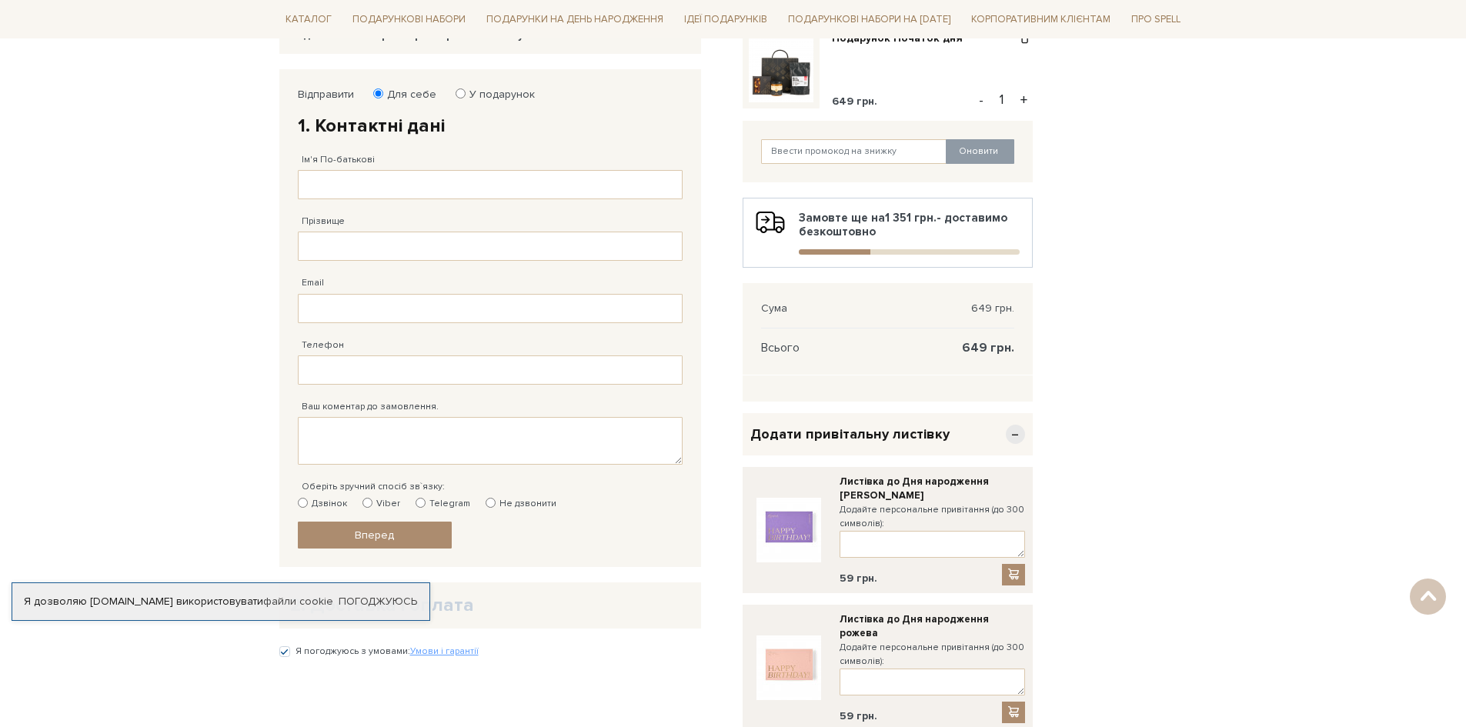
click at [1010, 432] on span "−" at bounding box center [1015, 434] width 19 height 19
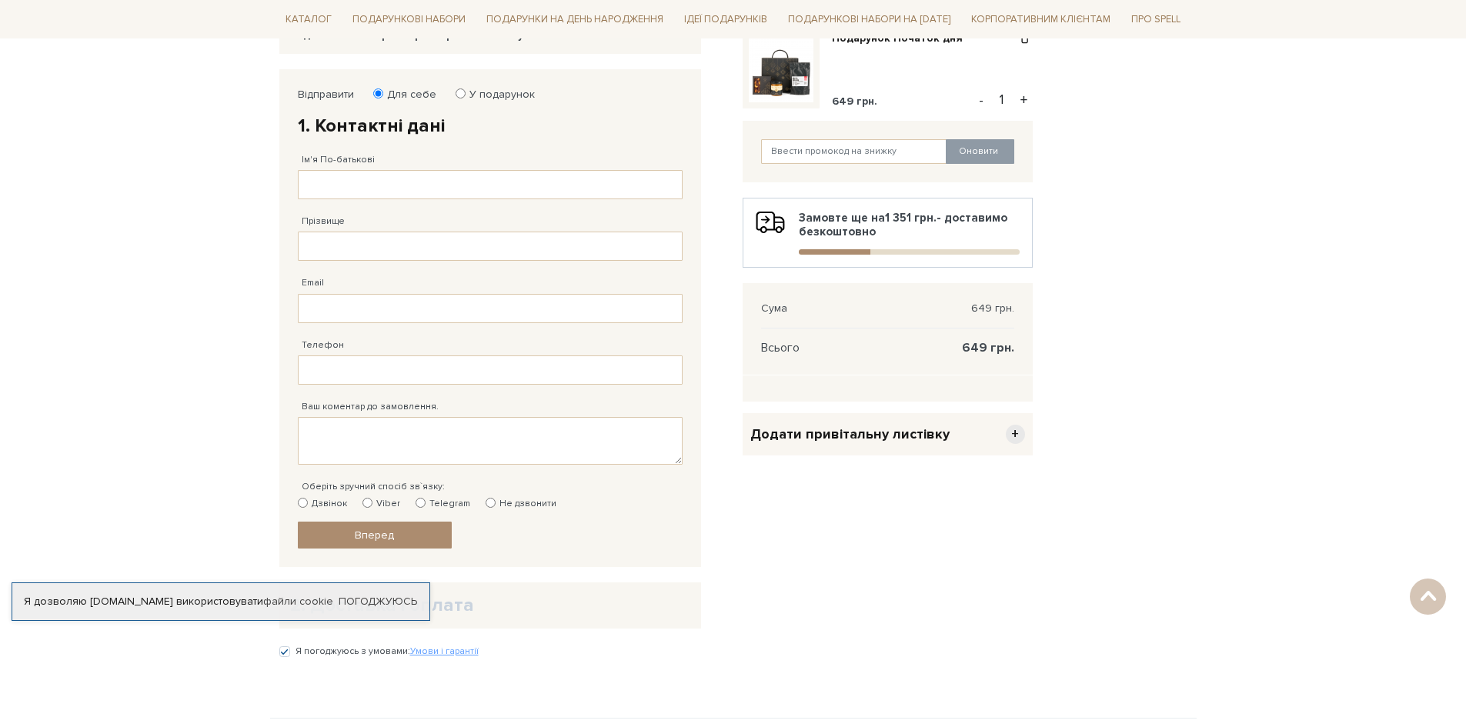
click at [436, 504] on label "Telegram" at bounding box center [443, 504] width 55 height 14
click at [426, 504] on input "Telegram" at bounding box center [421, 503] width 10 height 10
radio input "true"
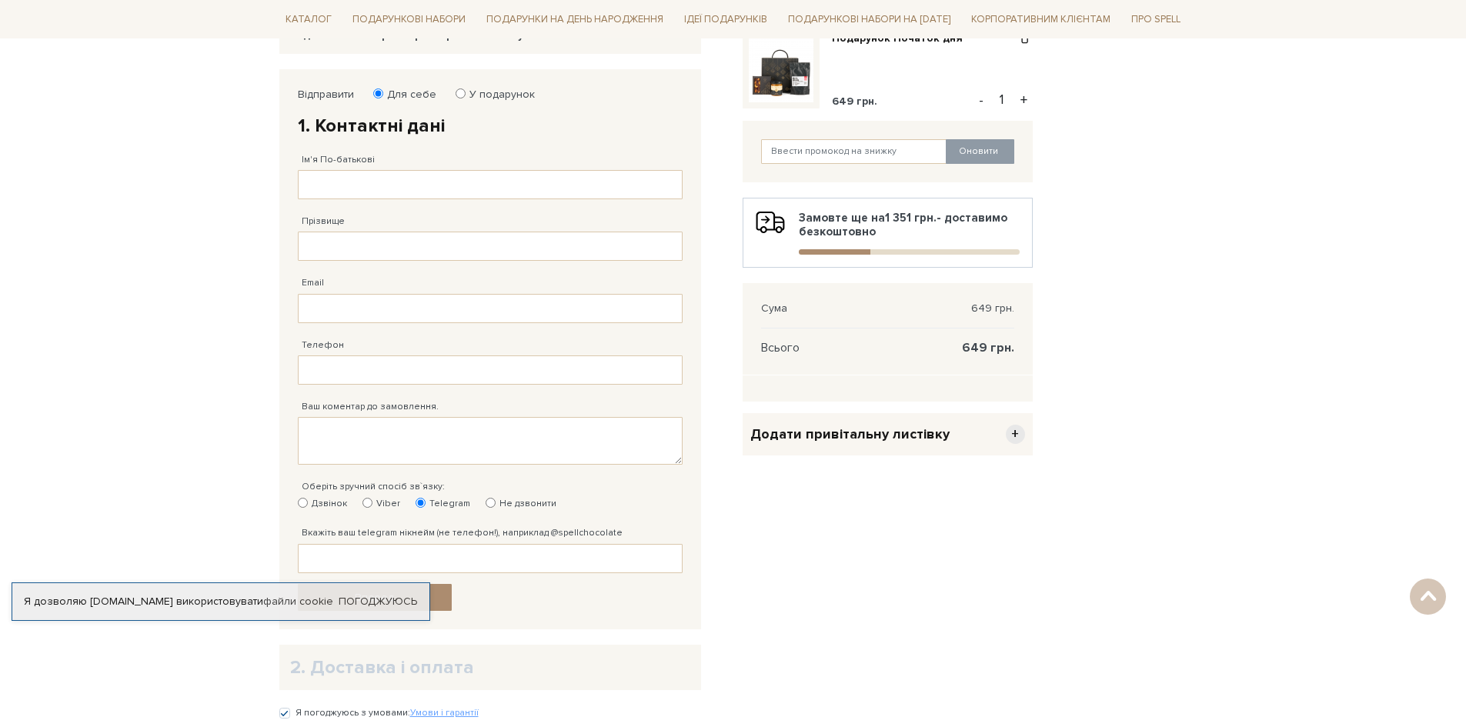
click at [485, 85] on div "Відправити Для себе У подарунок 1. Контактні дані Ім'я По-батькові Заповніть по…" at bounding box center [490, 349] width 400 height 539
click at [489, 92] on label "У подарунок" at bounding box center [497, 95] width 75 height 14
click at [466, 92] on input "У подарунок" at bounding box center [461, 94] width 10 height 10
radio input "true"
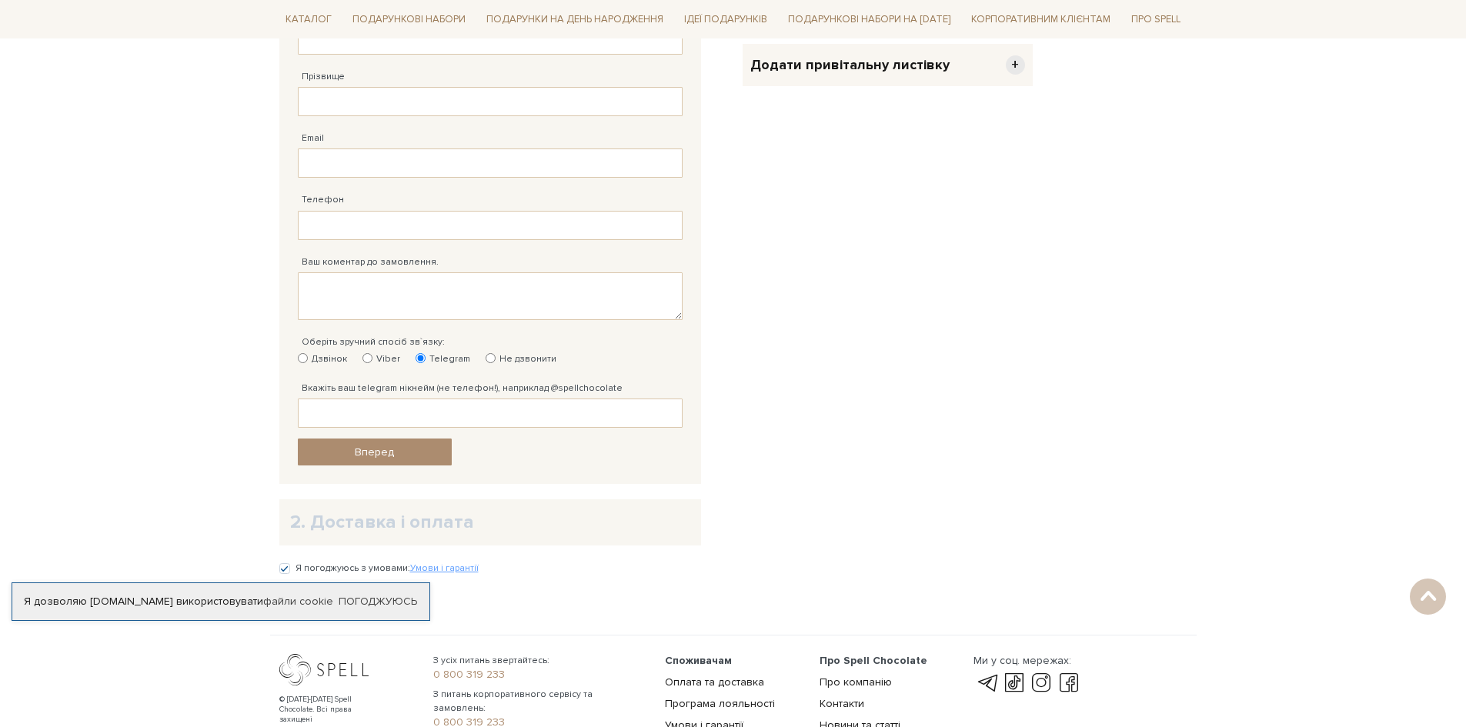
scroll to position [596, 0]
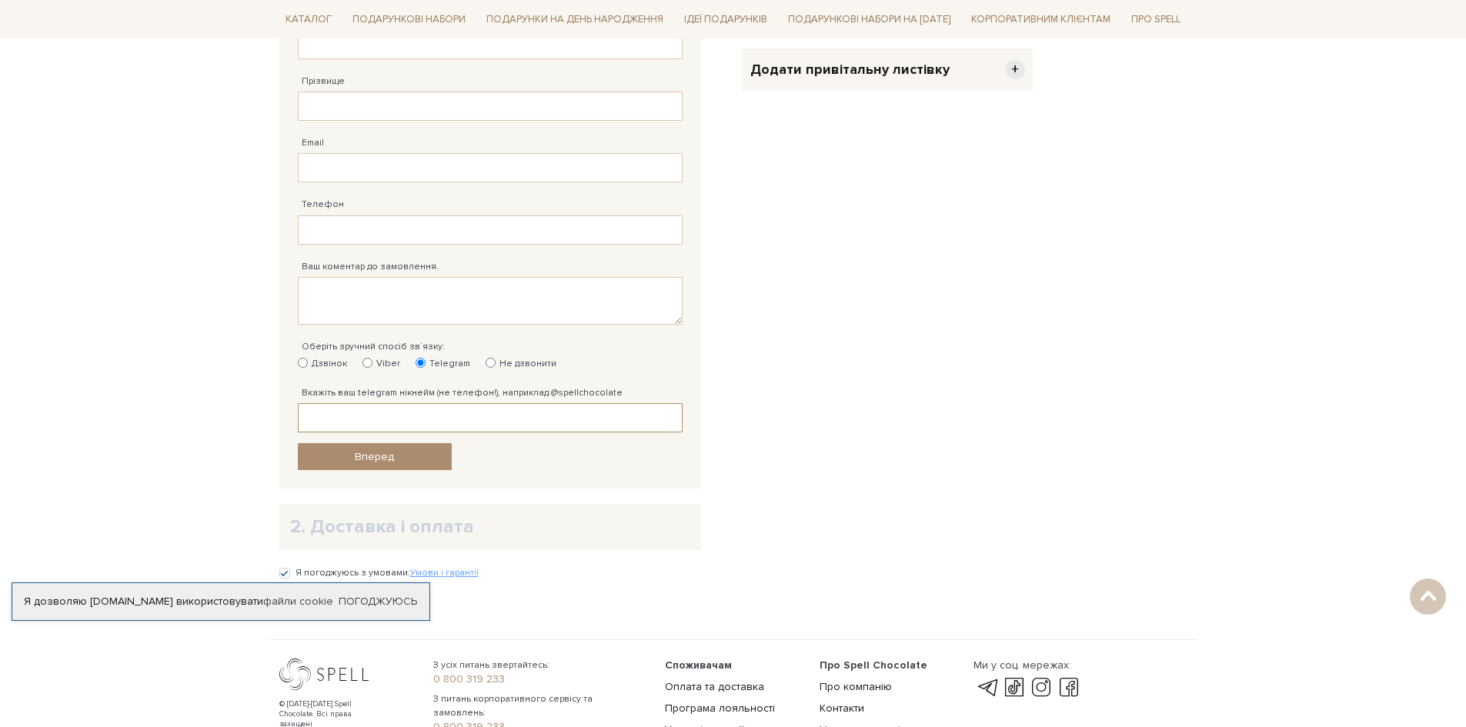
click at [530, 424] on input "Вкажіть ваш telegram нікнейм (не телефон!), наприклад @spellchocolate" at bounding box center [490, 417] width 385 height 29
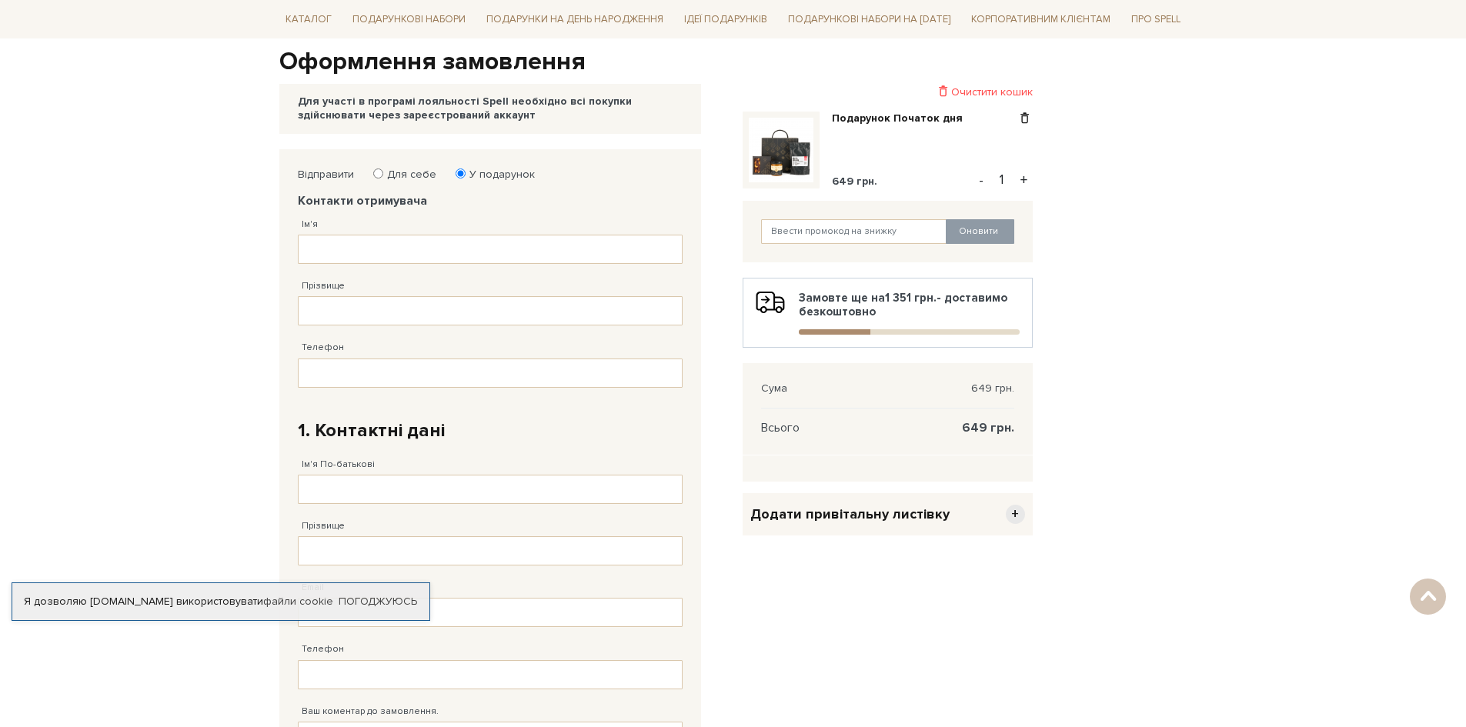
scroll to position [0, 0]
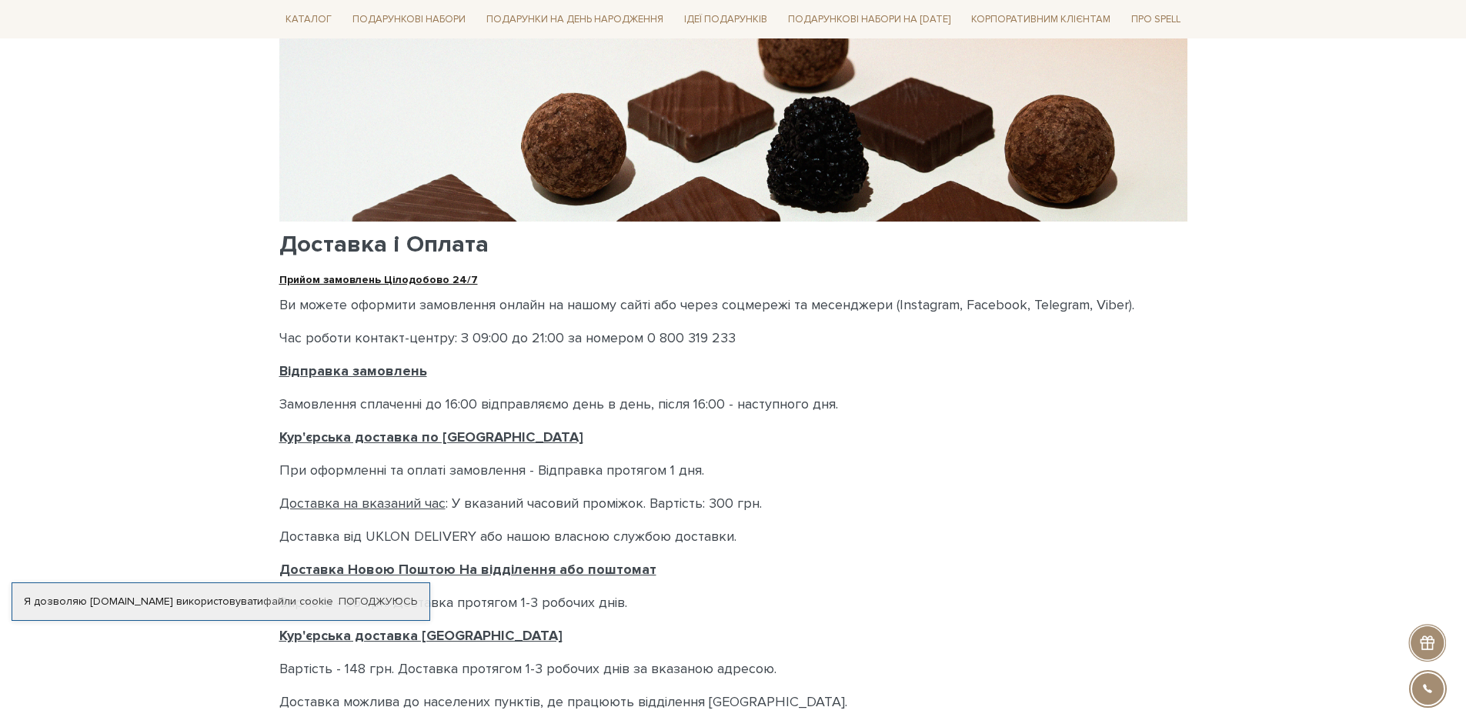
scroll to position [231, 0]
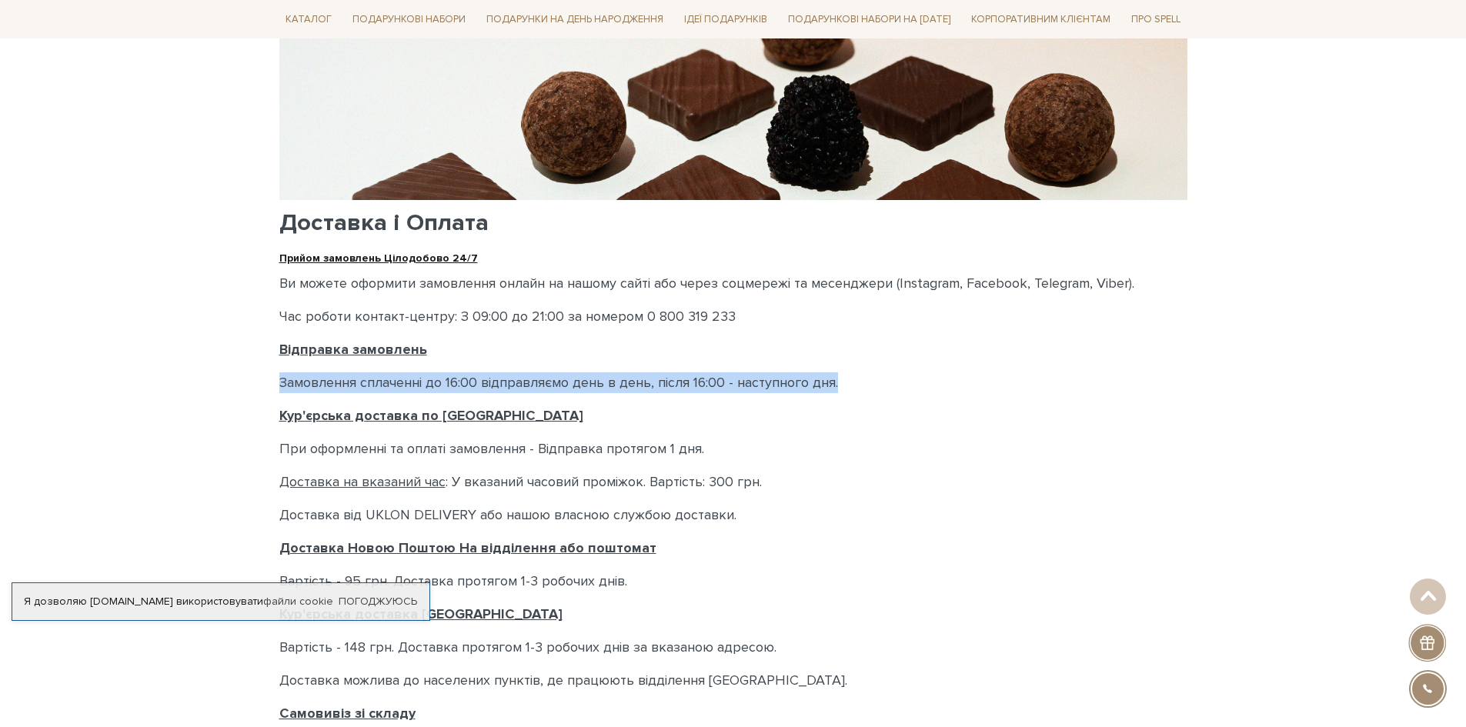
drag, startPoint x: 850, startPoint y: 384, endPoint x: 266, endPoint y: 381, distance: 583.5
click at [266, 381] on body "Подарункові набори SALE Корпоративним клієнтам Доставка і оплата Консультація: …" at bounding box center [733, 607] width 1466 height 1677
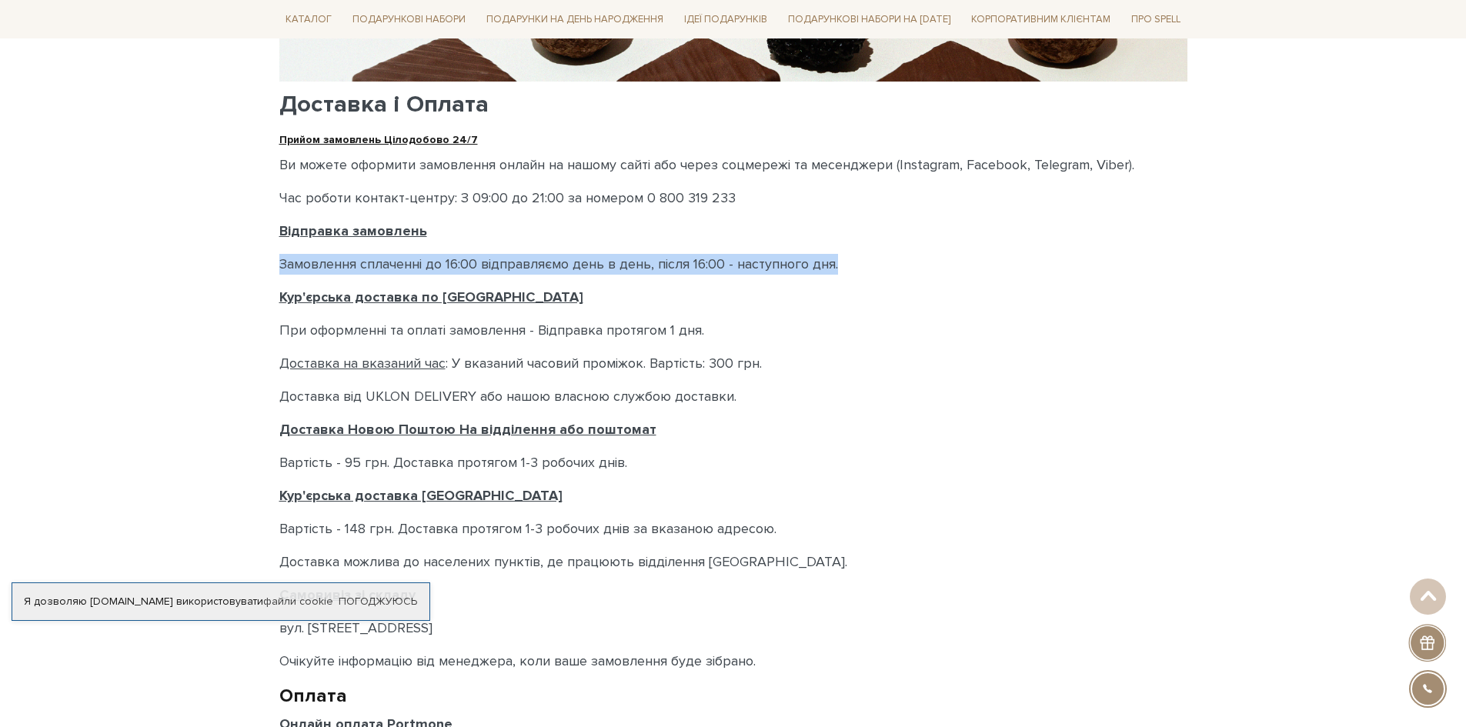
scroll to position [385, 0]
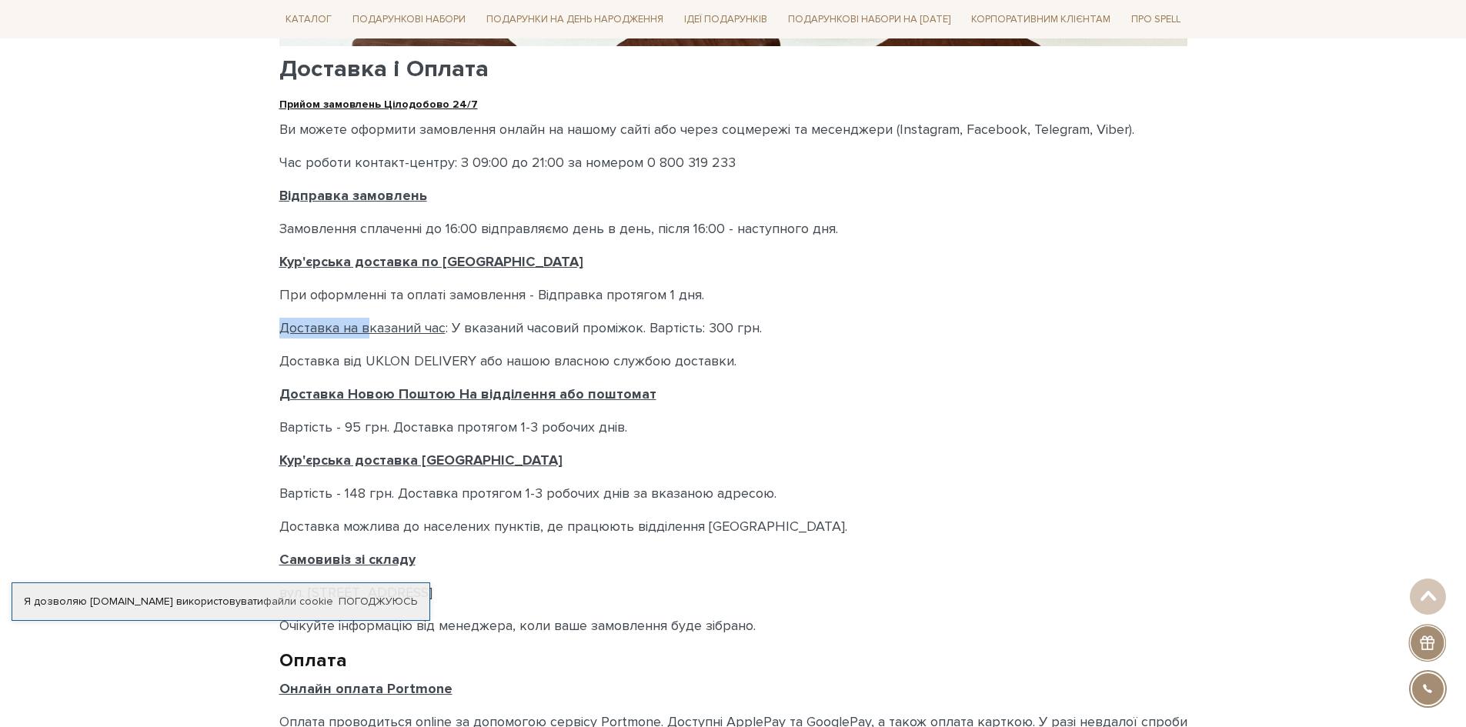
drag, startPoint x: 709, startPoint y: 296, endPoint x: 687, endPoint y: 394, distance: 100.1
click at [367, 313] on div "Доставка і Оплата Прийом замовлень Цілодобово 24/7 Ви можете оформити замовленн…" at bounding box center [733, 338] width 908 height 964
click at [915, 513] on div "Доставка і Оплата Прийом замовлень Цілодобово 24/7 Ви можете оформити замовленн…" at bounding box center [733, 338] width 908 height 964
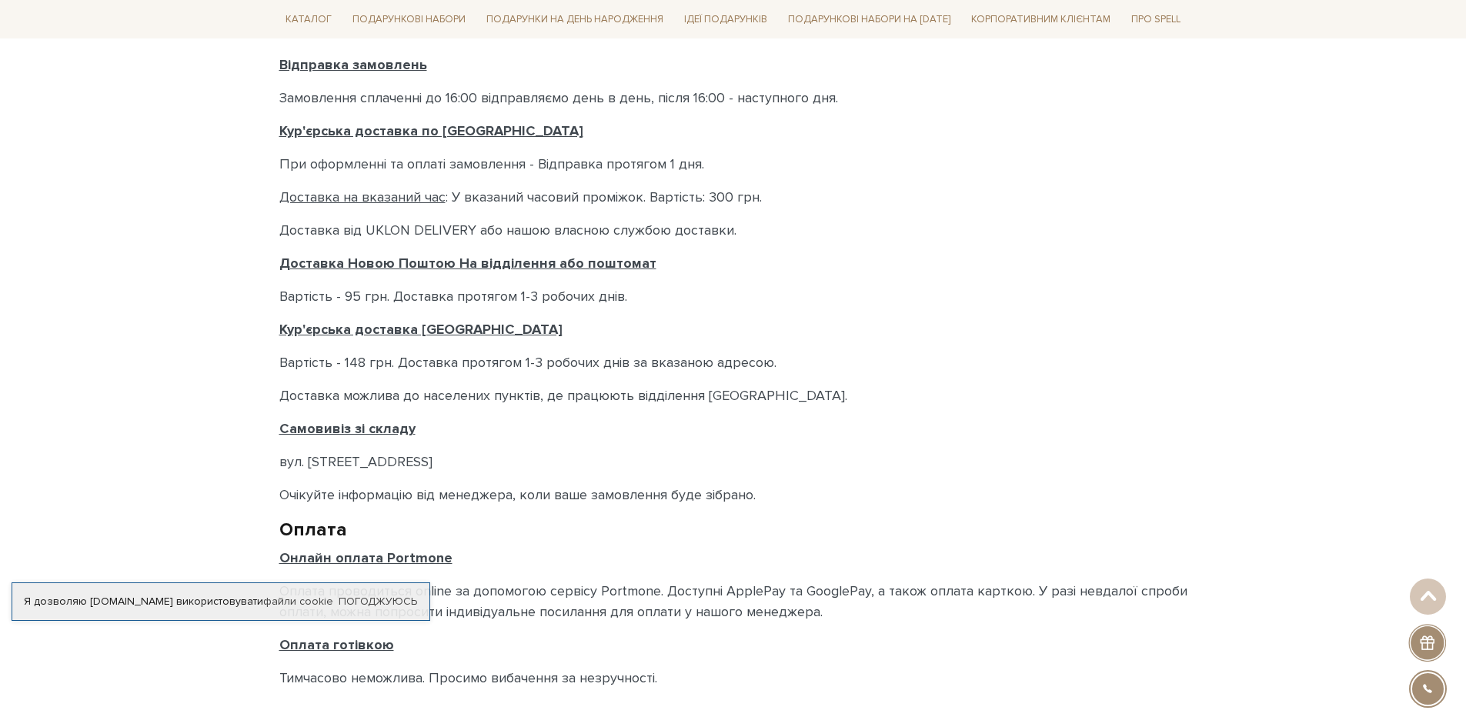
scroll to position [539, 0]
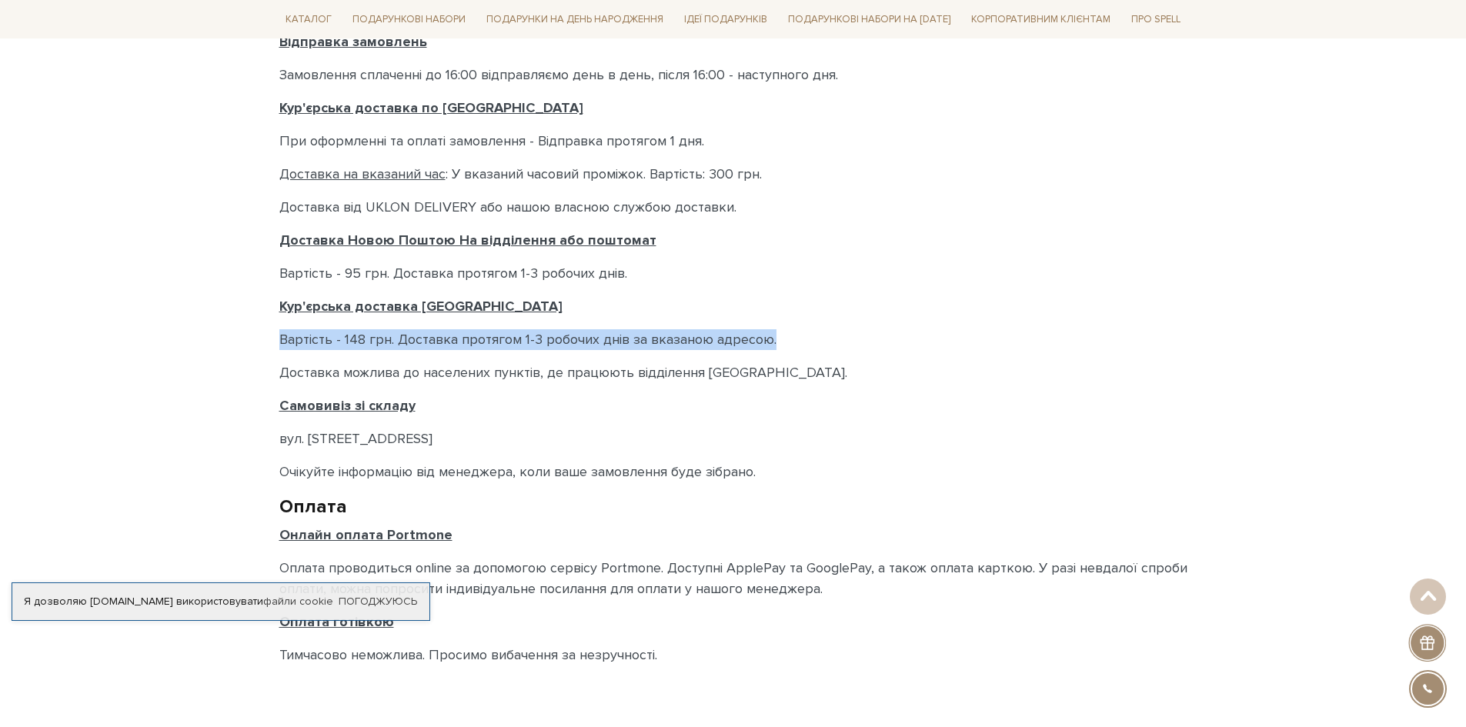
drag, startPoint x: 778, startPoint y: 340, endPoint x: 230, endPoint y: 343, distance: 548.1
click at [230, 343] on body "Подарункові набори SALE Корпоративним клієнтам Доставка і оплата Консультація: …" at bounding box center [733, 299] width 1466 height 1677
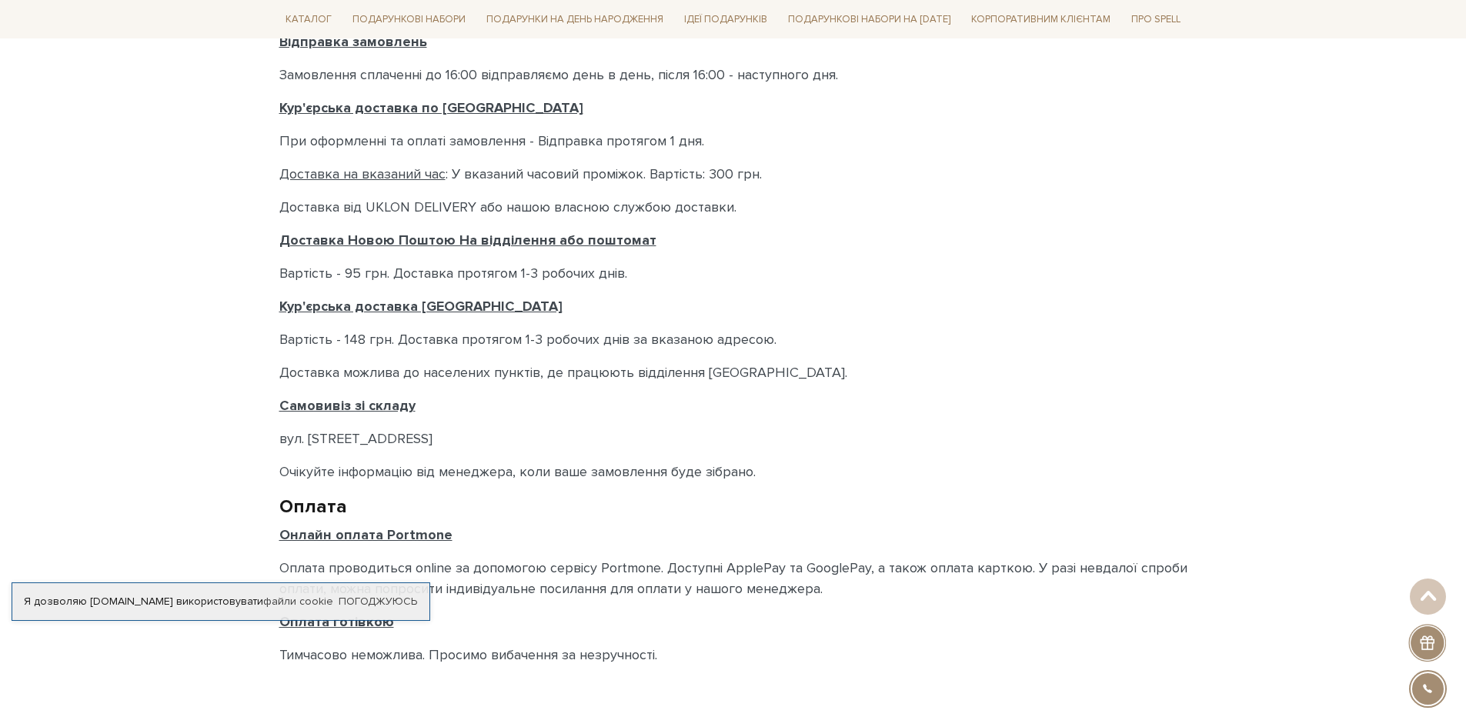
click at [1009, 708] on body "Подарункові набори SALE Корпоративним клієнтам Доставка і оплата Консультація: …" at bounding box center [733, 299] width 1466 height 1677
click at [916, 462] on p "Очікуйте інформацію від менеджера, коли ваше замовлення буде зібрано." at bounding box center [733, 472] width 908 height 21
